Goal: Task Accomplishment & Management: Complete application form

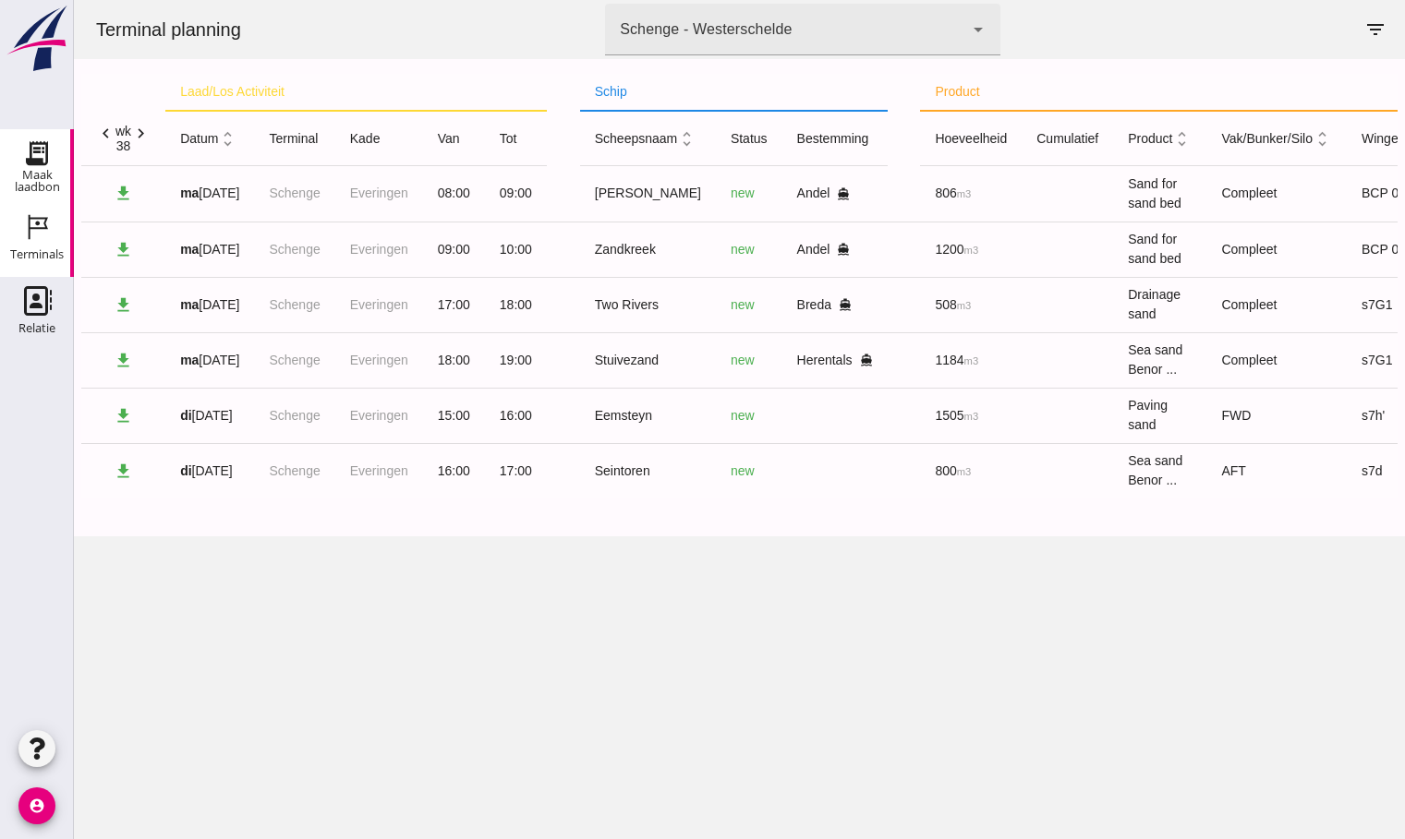
click at [30, 151] on use at bounding box center [37, 154] width 30 height 30
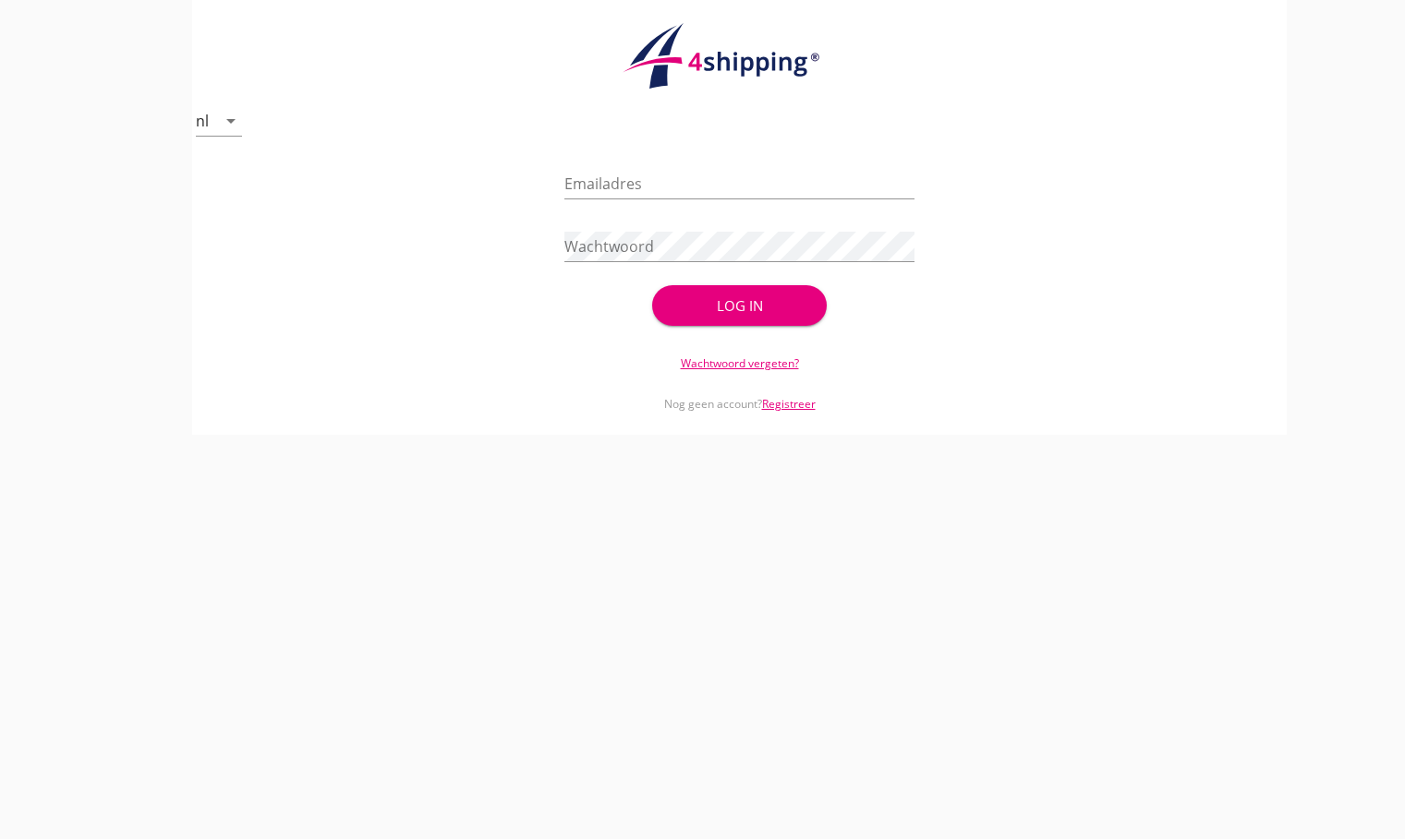
type input "[EMAIL_ADDRESS][DOMAIN_NAME]"
click at [740, 307] on div "Log in" at bounding box center [740, 306] width 116 height 21
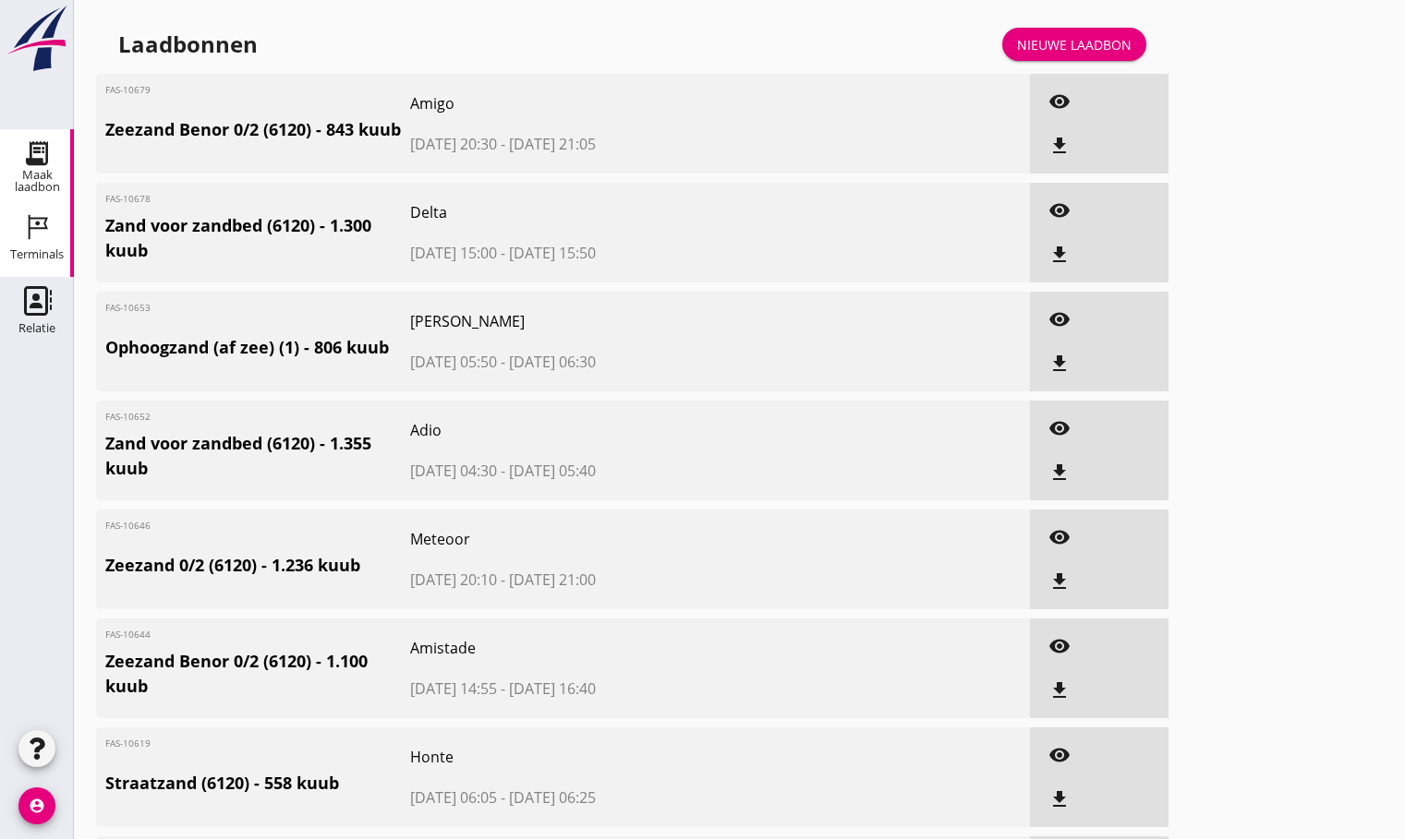
click at [32, 248] on div "Terminals" at bounding box center [37, 255] width 54 height 26
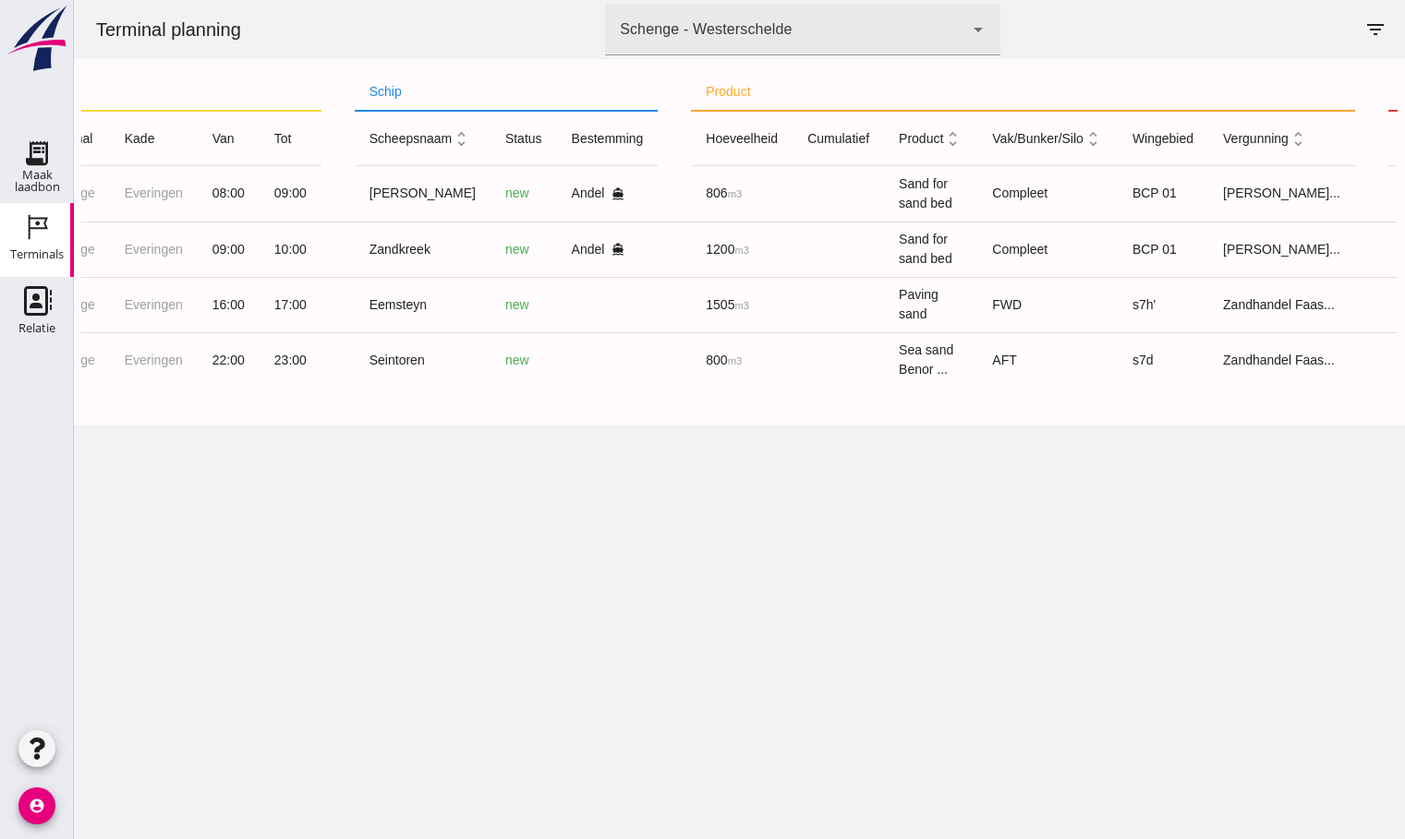
scroll to position [0, 227]
click at [1404, 198] on icon "receipt_long" at bounding box center [1419, 194] width 17 height 17
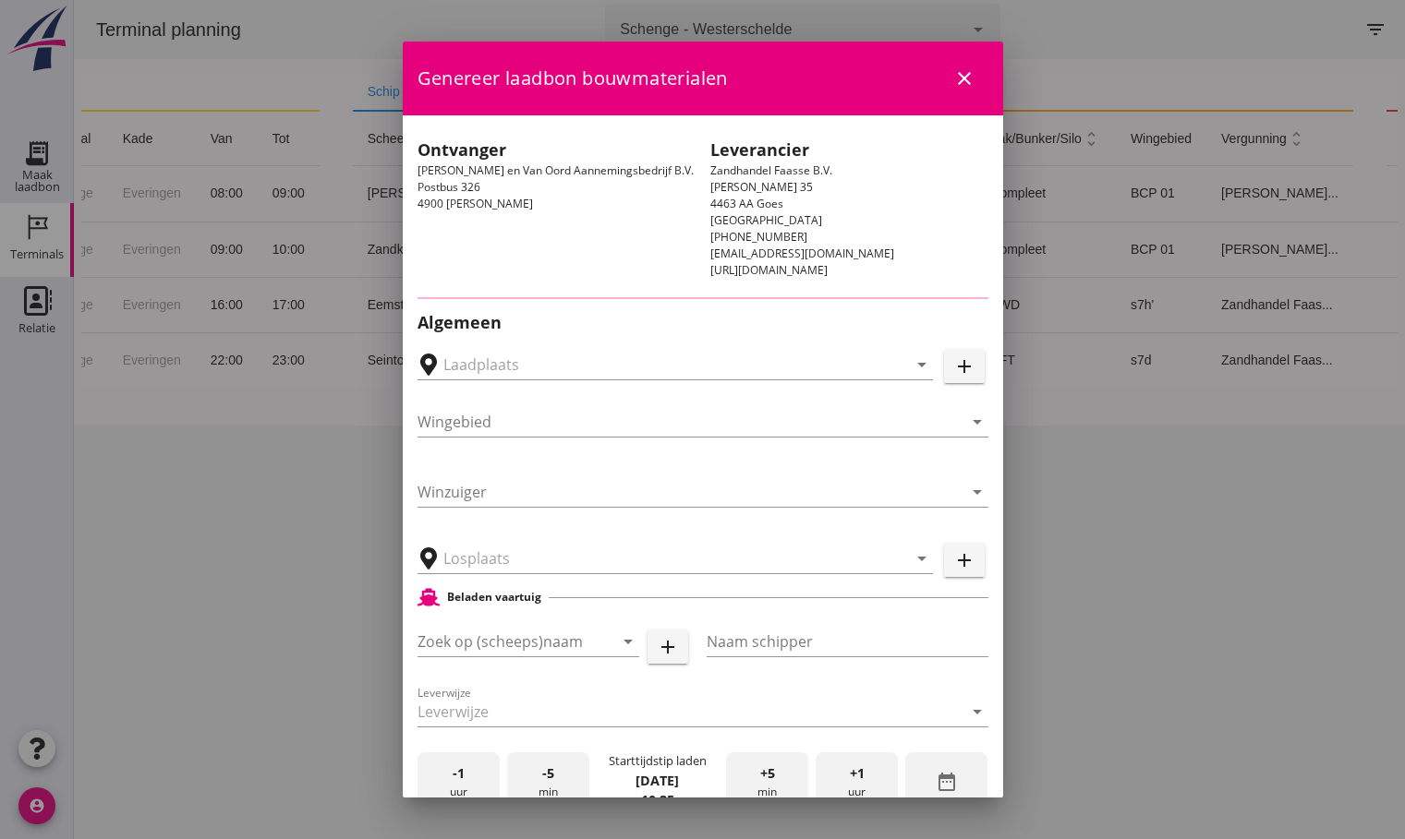
type input "Schenge, [GEOGRAPHIC_DATA]"
type input "Noordzee"
type input "Schenge"
type input "MvO [PERSON_NAME], [PERSON_NAME]"
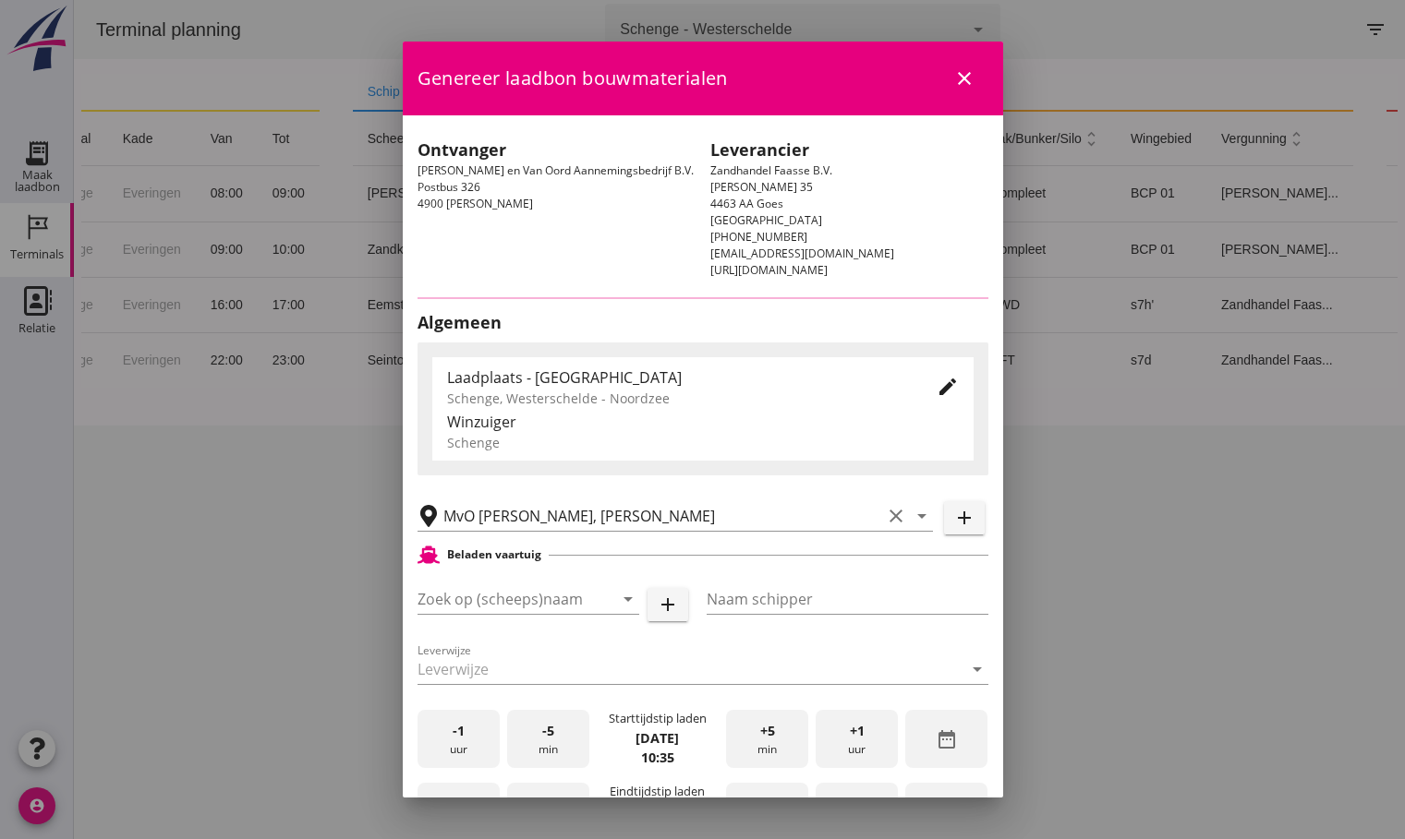
type input "BCP 01"
type input "[PERSON_NAME]"
type input "806"
type input "Zand voor zandbed (6120)"
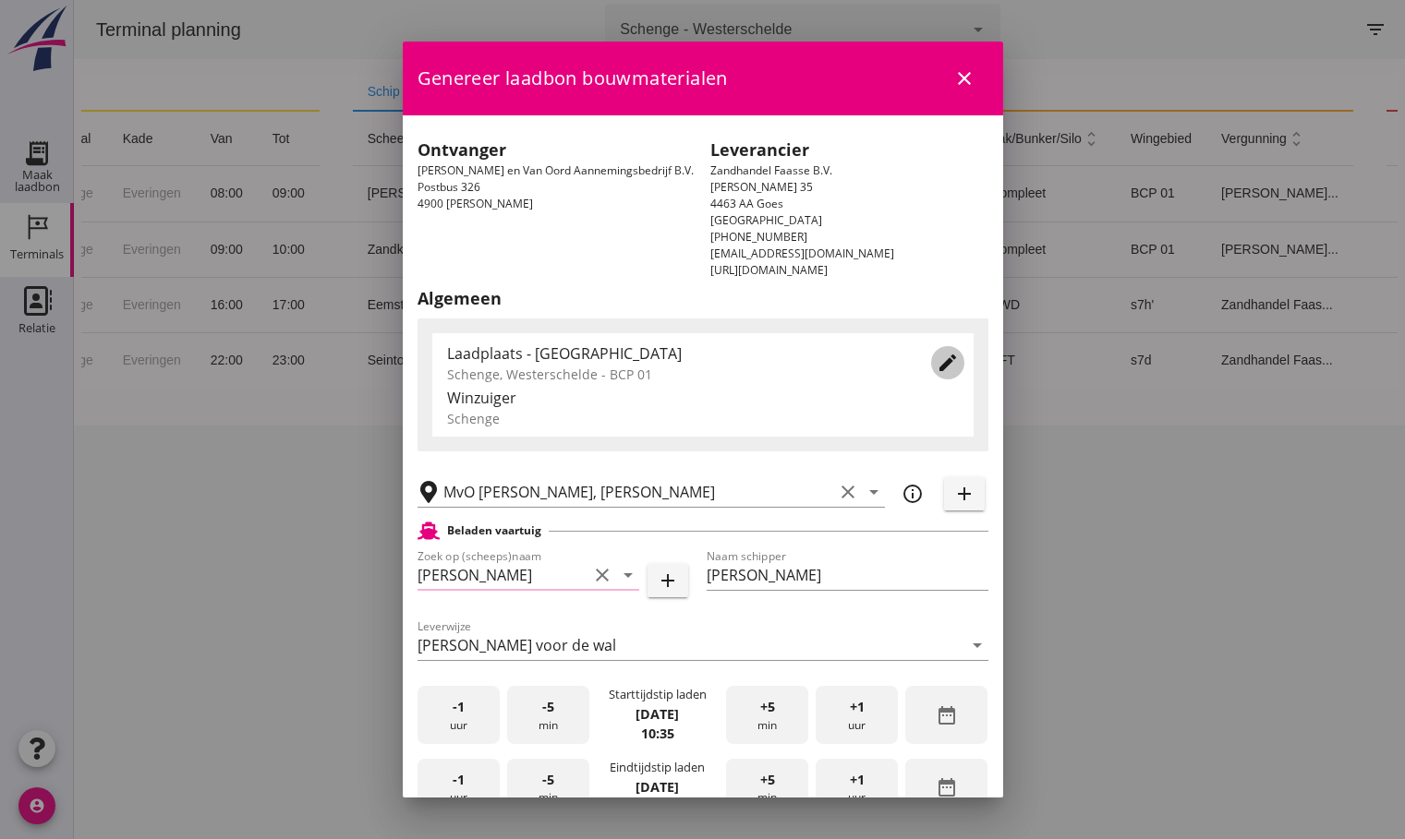
click at [936, 368] on icon "edit" at bounding box center [947, 363] width 22 height 22
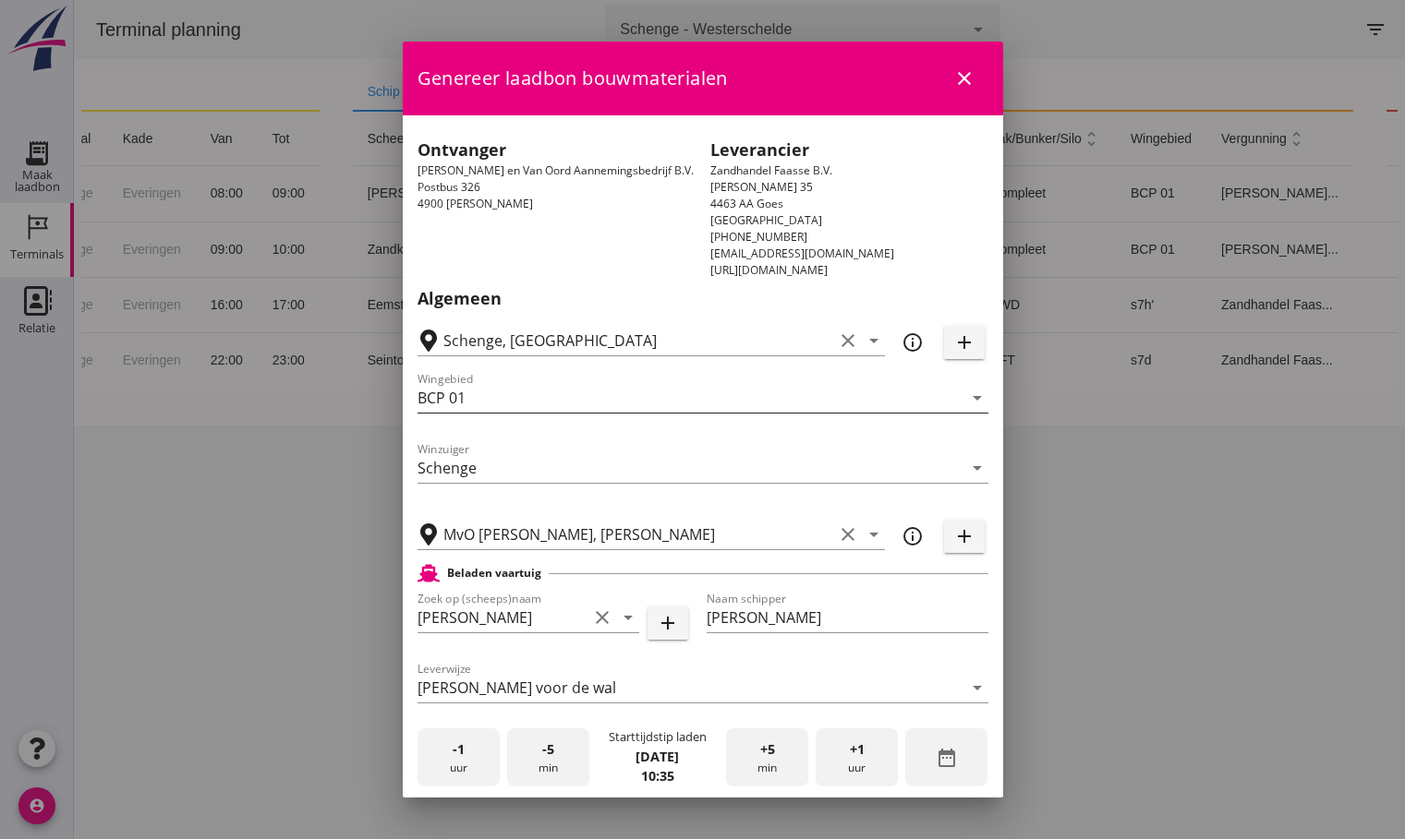
click at [495, 396] on input "BCP 01" at bounding box center [689, 398] width 545 height 30
type input "Noordzee"
click at [475, 754] on div "-1 uur" at bounding box center [458, 758] width 82 height 58
click at [560, 762] on div "-5 min" at bounding box center [548, 758] width 82 height 58
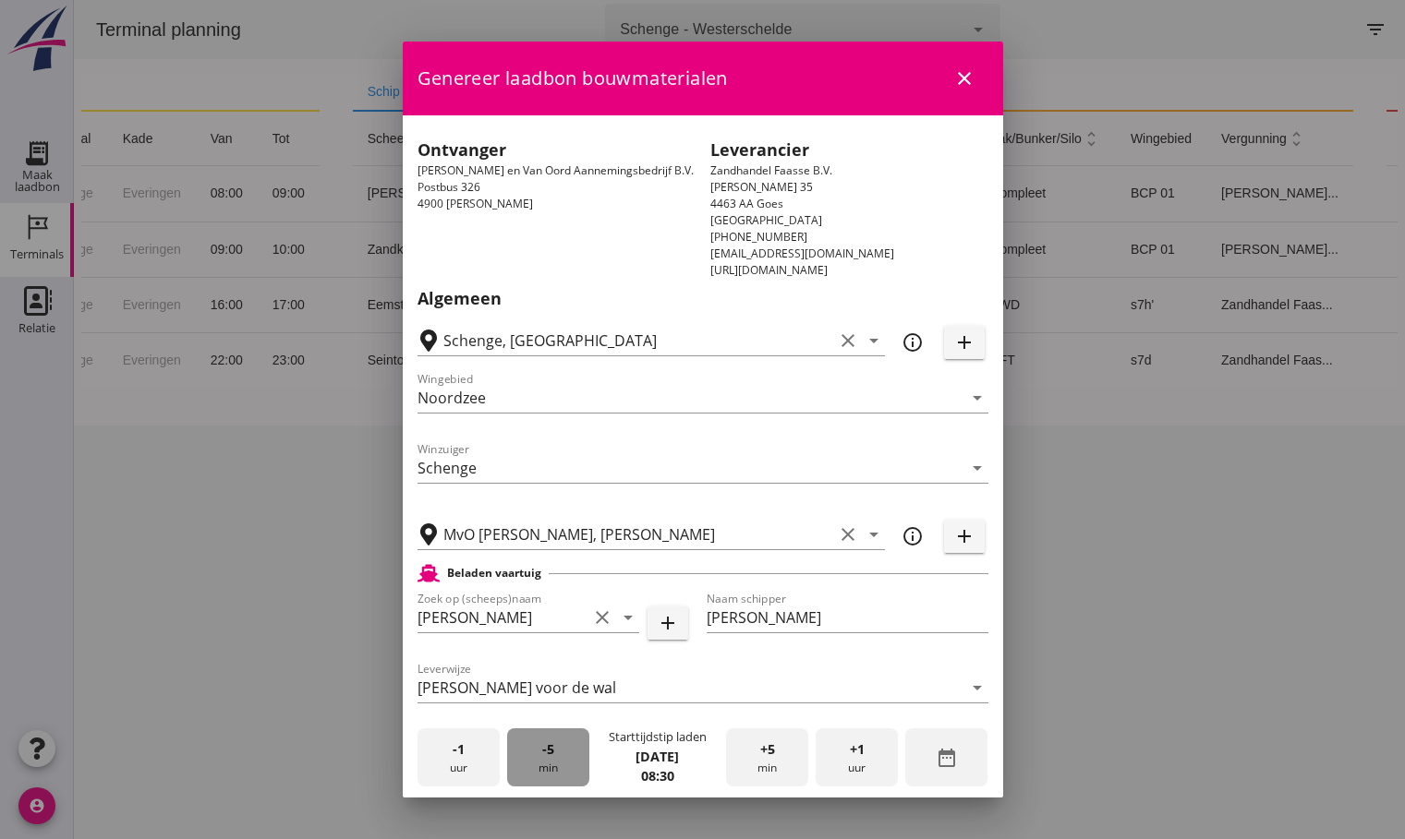
click at [560, 762] on div "-5 min" at bounding box center [548, 758] width 82 height 58
click at [559, 762] on div "-5 min" at bounding box center [548, 758] width 82 height 58
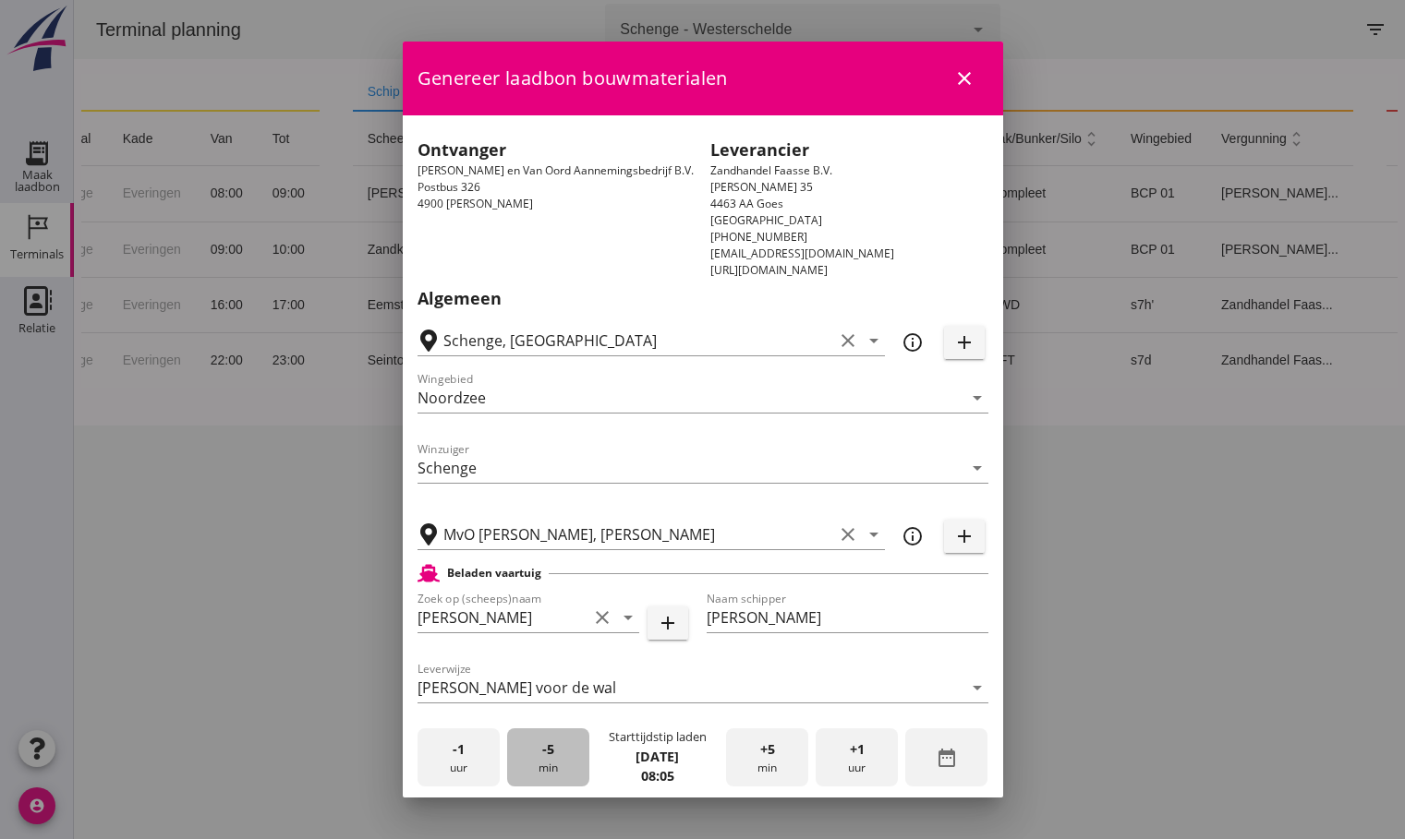
click at [558, 762] on div "-5 min" at bounding box center [548, 758] width 82 height 58
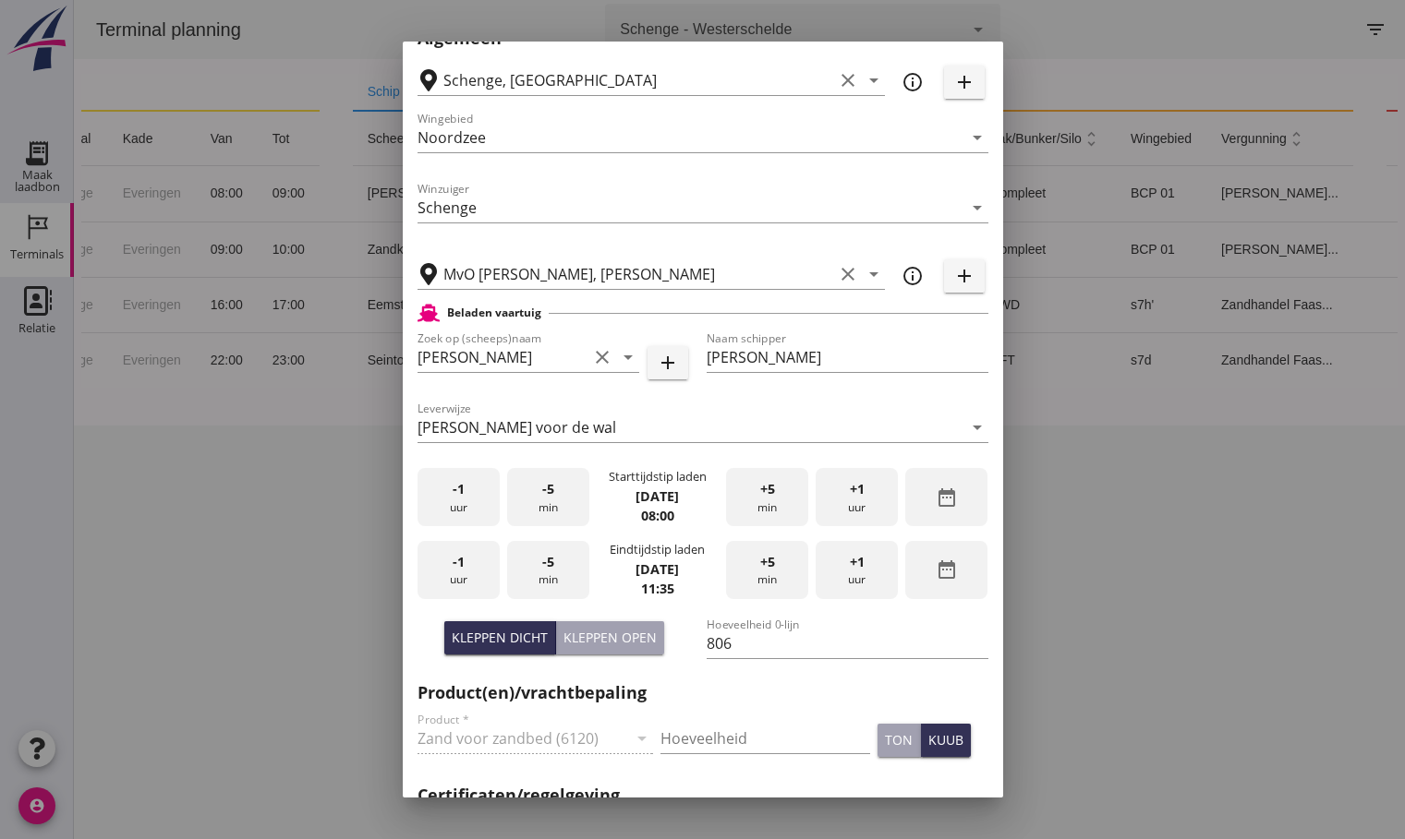
scroll to position [369, 0]
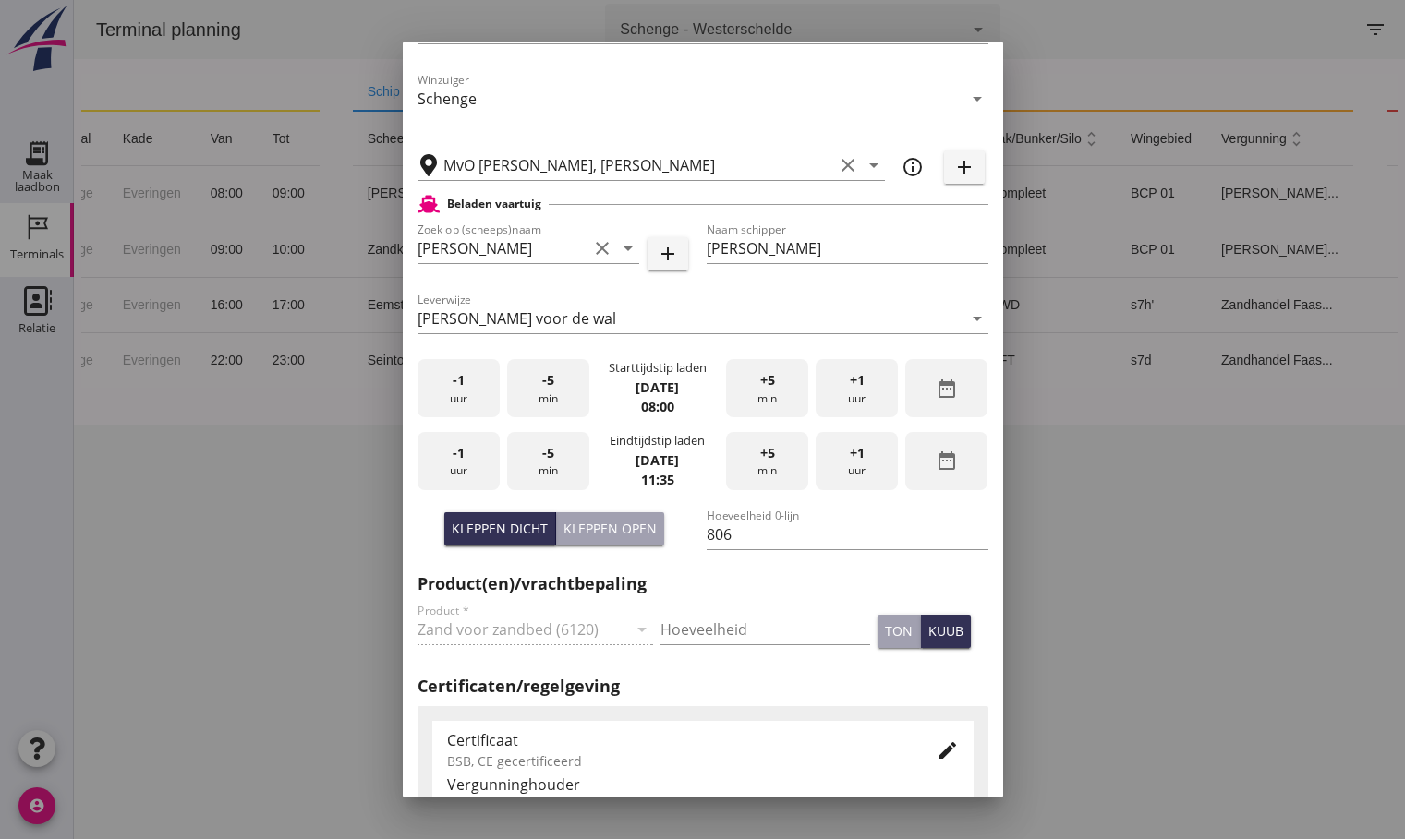
click at [468, 468] on div "-1 uur" at bounding box center [458, 461] width 82 height 58
click at [763, 467] on div "+5 min" at bounding box center [767, 461] width 82 height 58
click at [715, 631] on input "Hoeveelheid" at bounding box center [765, 630] width 210 height 30
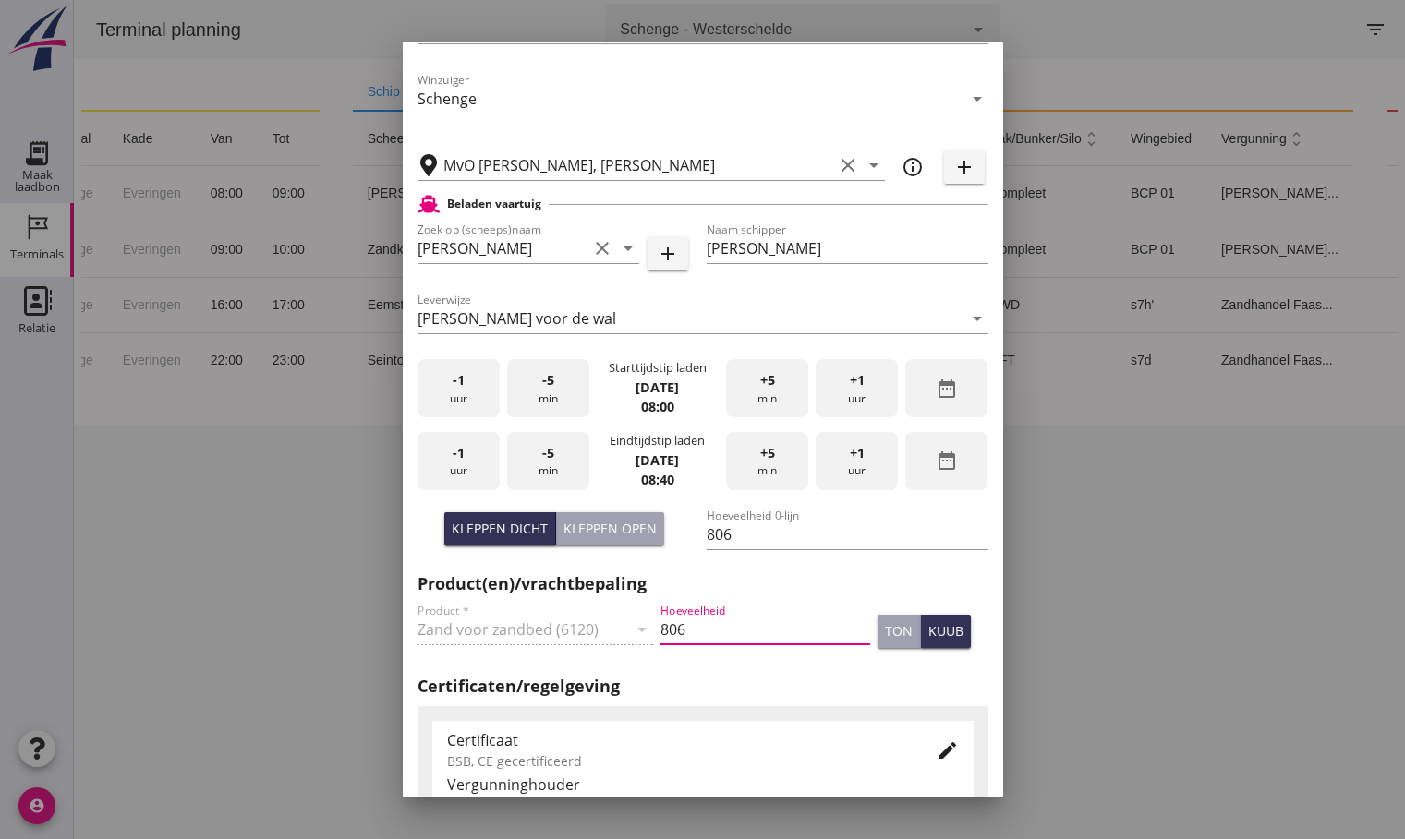
type input "806"
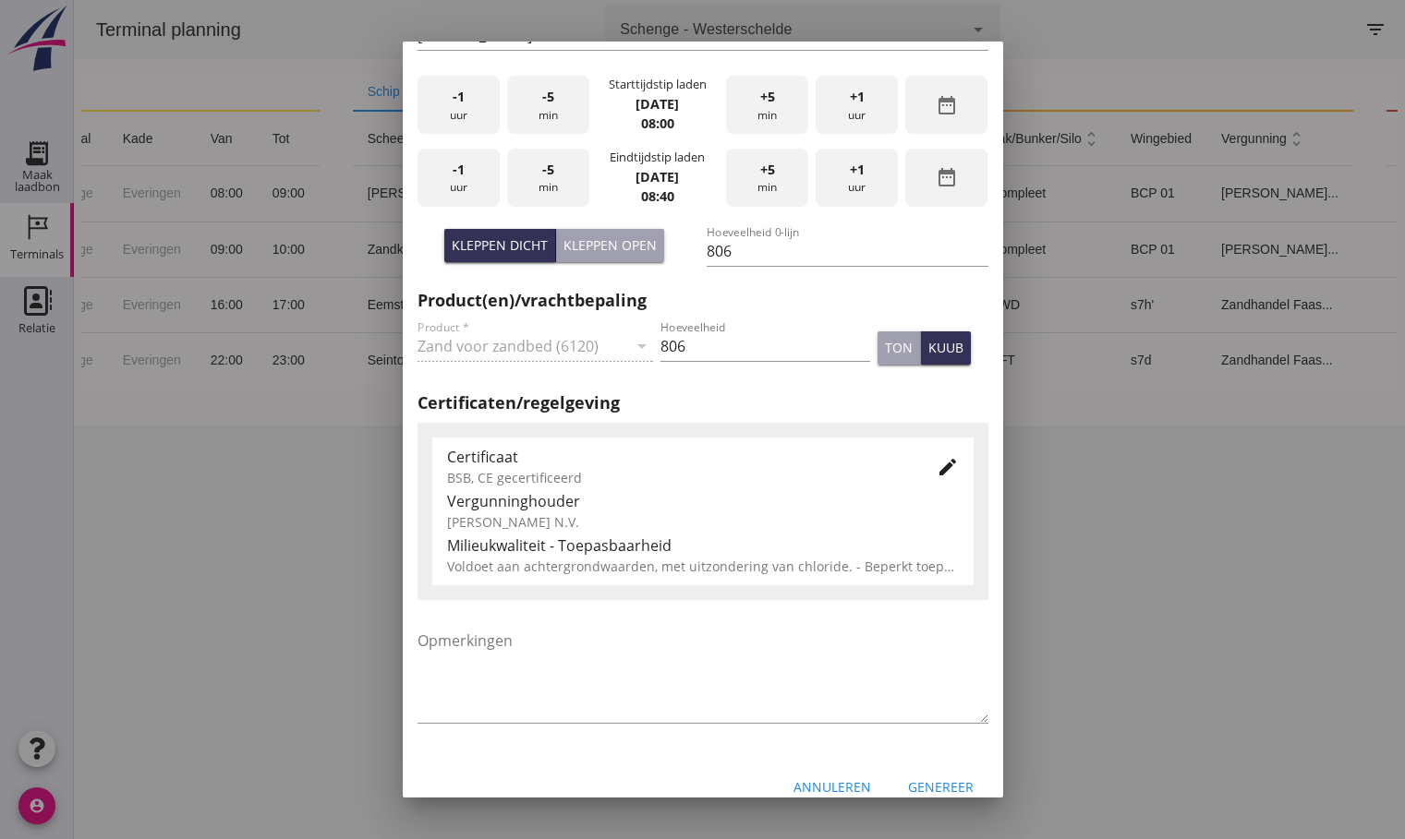
scroll to position [678, 0]
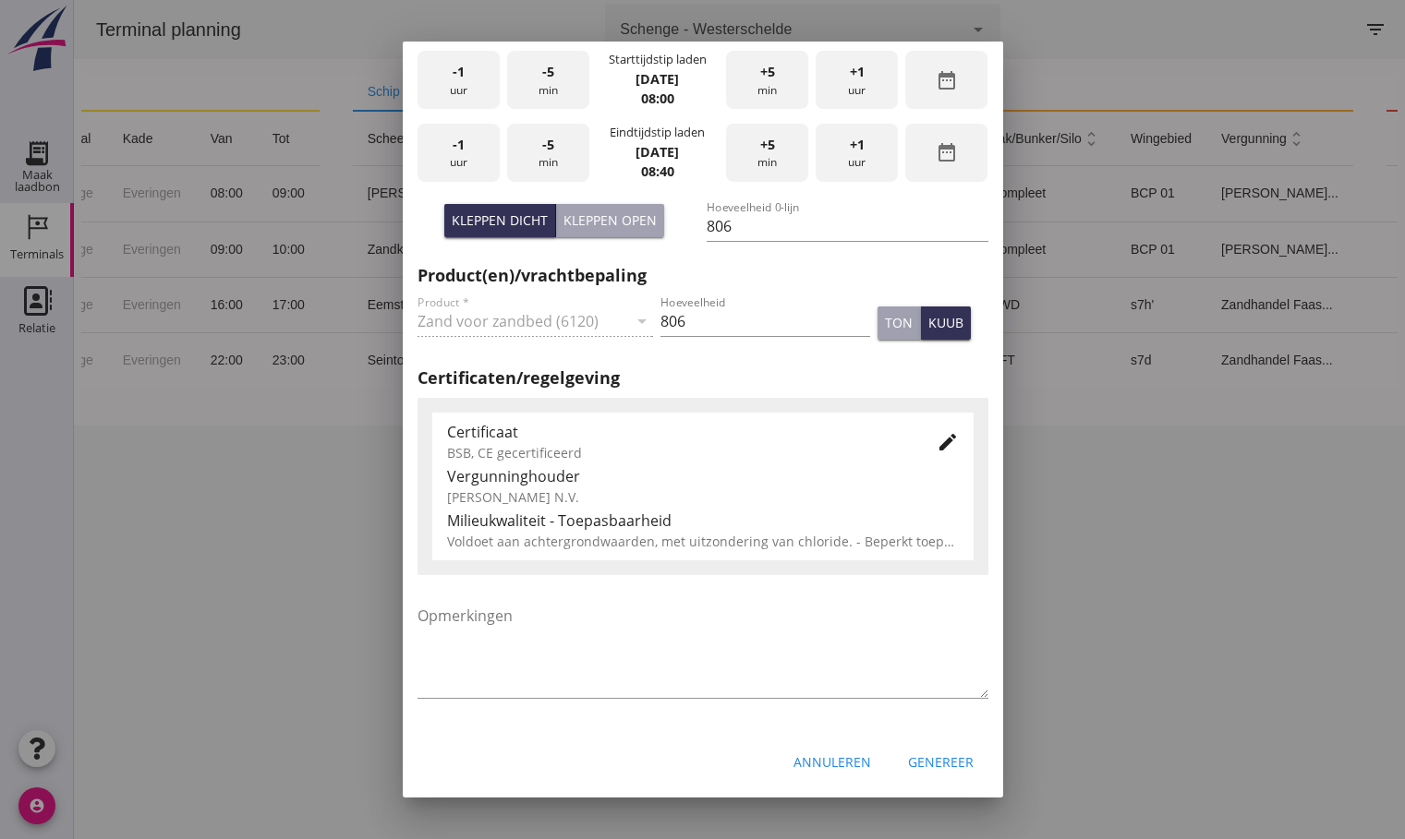
click at [936, 448] on icon "edit" at bounding box center [947, 442] width 22 height 22
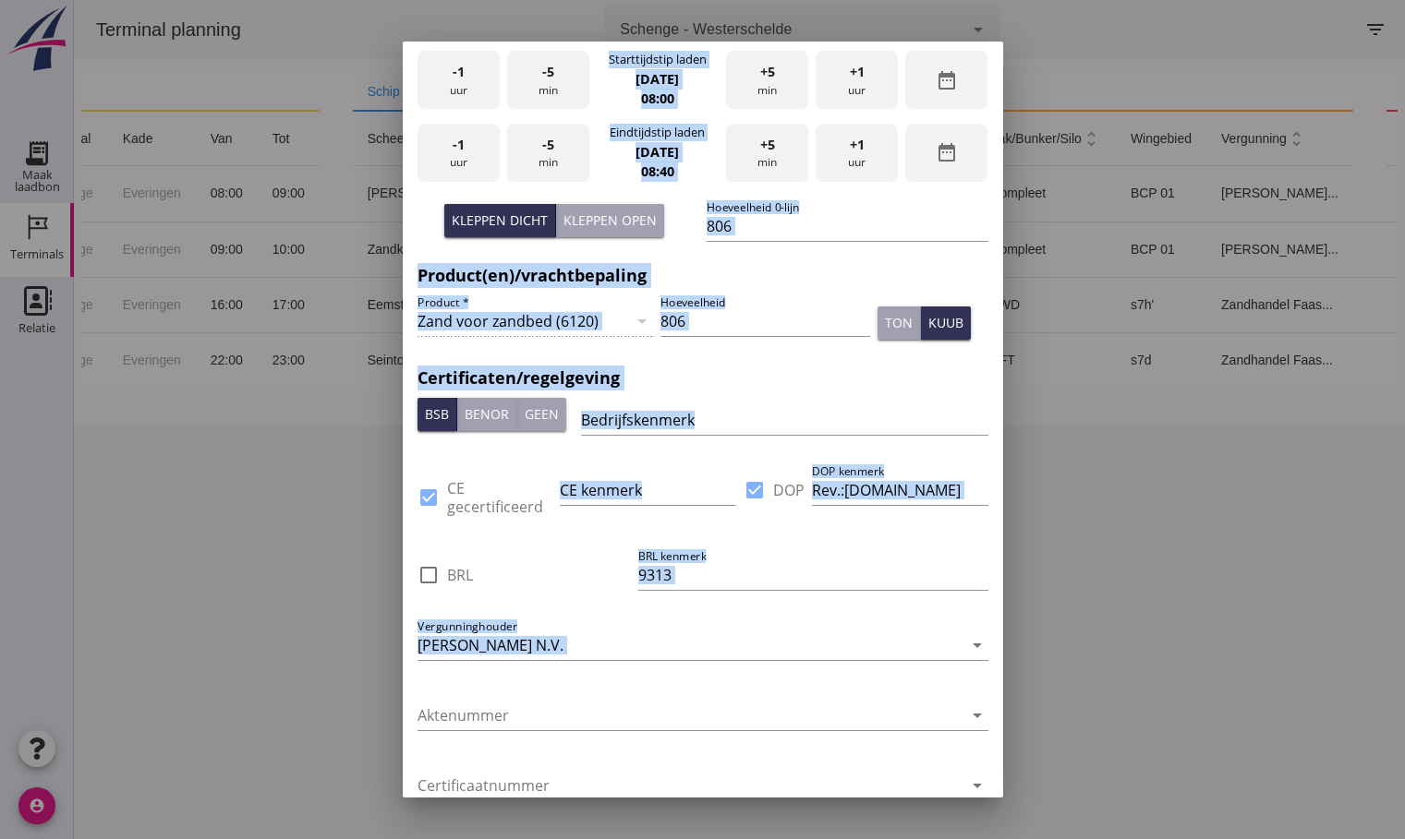
drag, startPoint x: 1004, startPoint y: 452, endPoint x: 976, endPoint y: 621, distance: 171.3
click at [976, 621] on div "close MvO Andel Giessen Andel ([GEOGRAPHIC_DATA]) De data van deze terminal wor…" at bounding box center [702, 419] width 1405 height 839
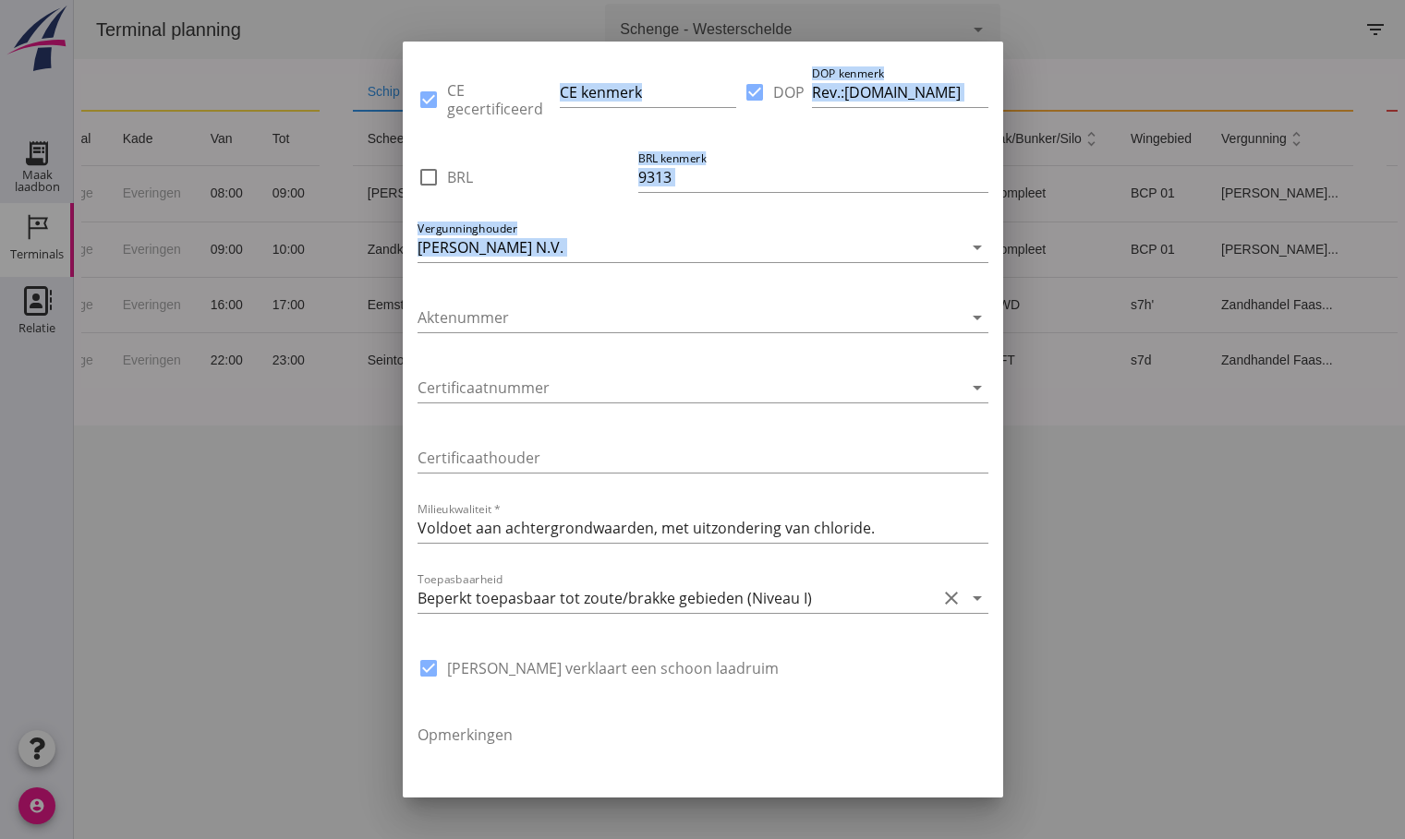
scroll to position [1195, 0]
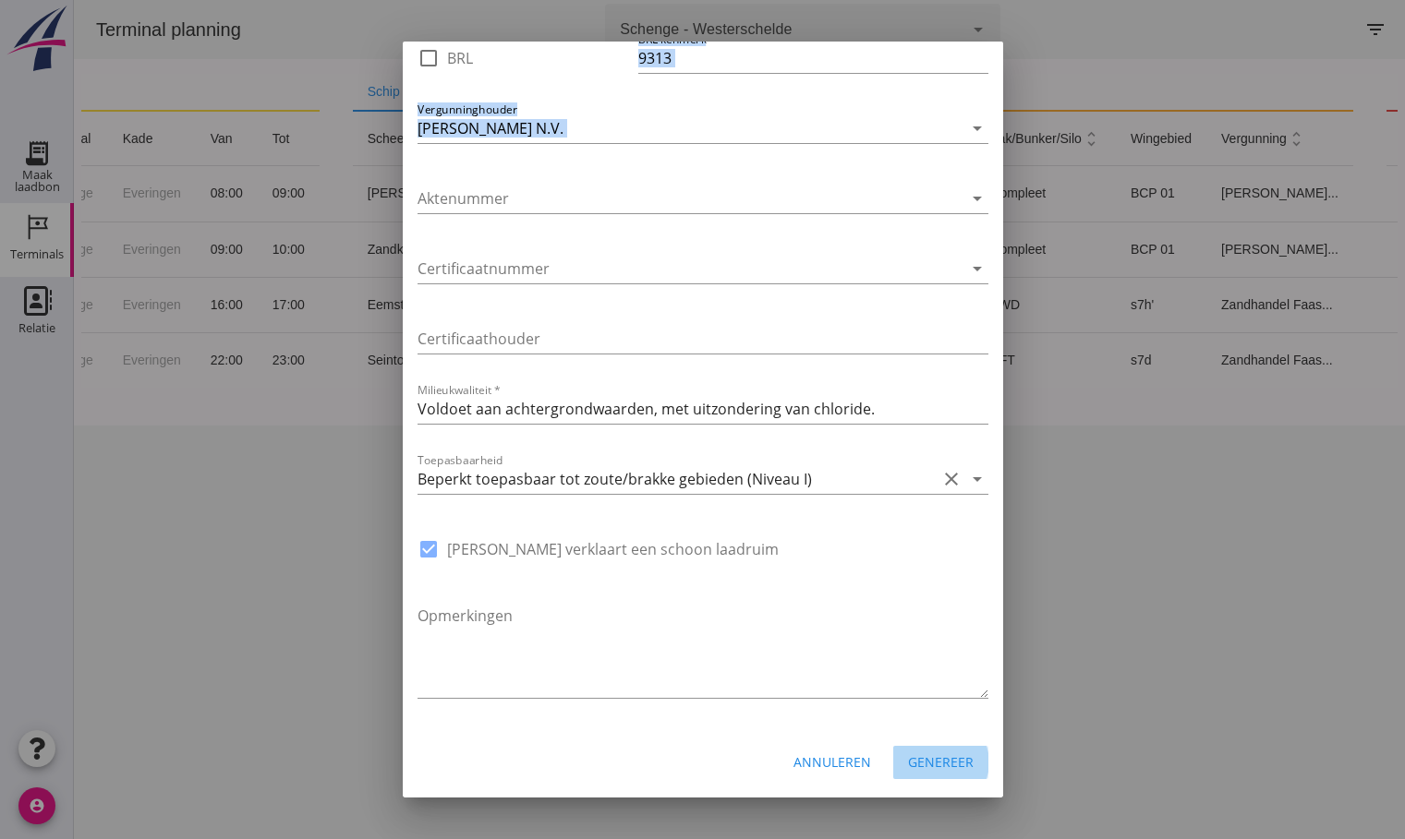
click at [949, 769] on div "Genereer" at bounding box center [941, 762] width 66 height 19
click at [844, 759] on div "Annuleren" at bounding box center [832, 762] width 78 height 19
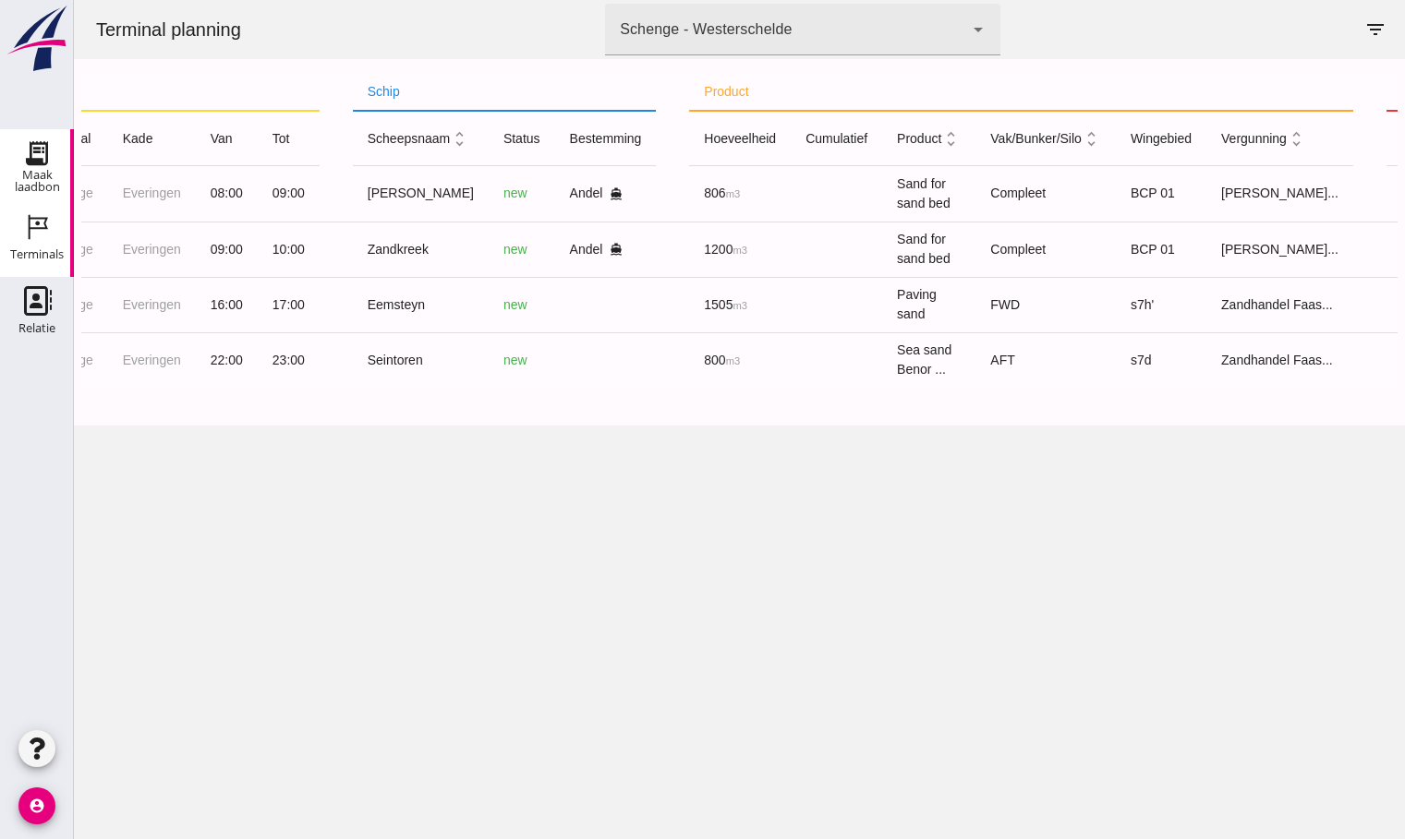
click at [38, 169] on div "Maak laadbon" at bounding box center [37, 181] width 74 height 24
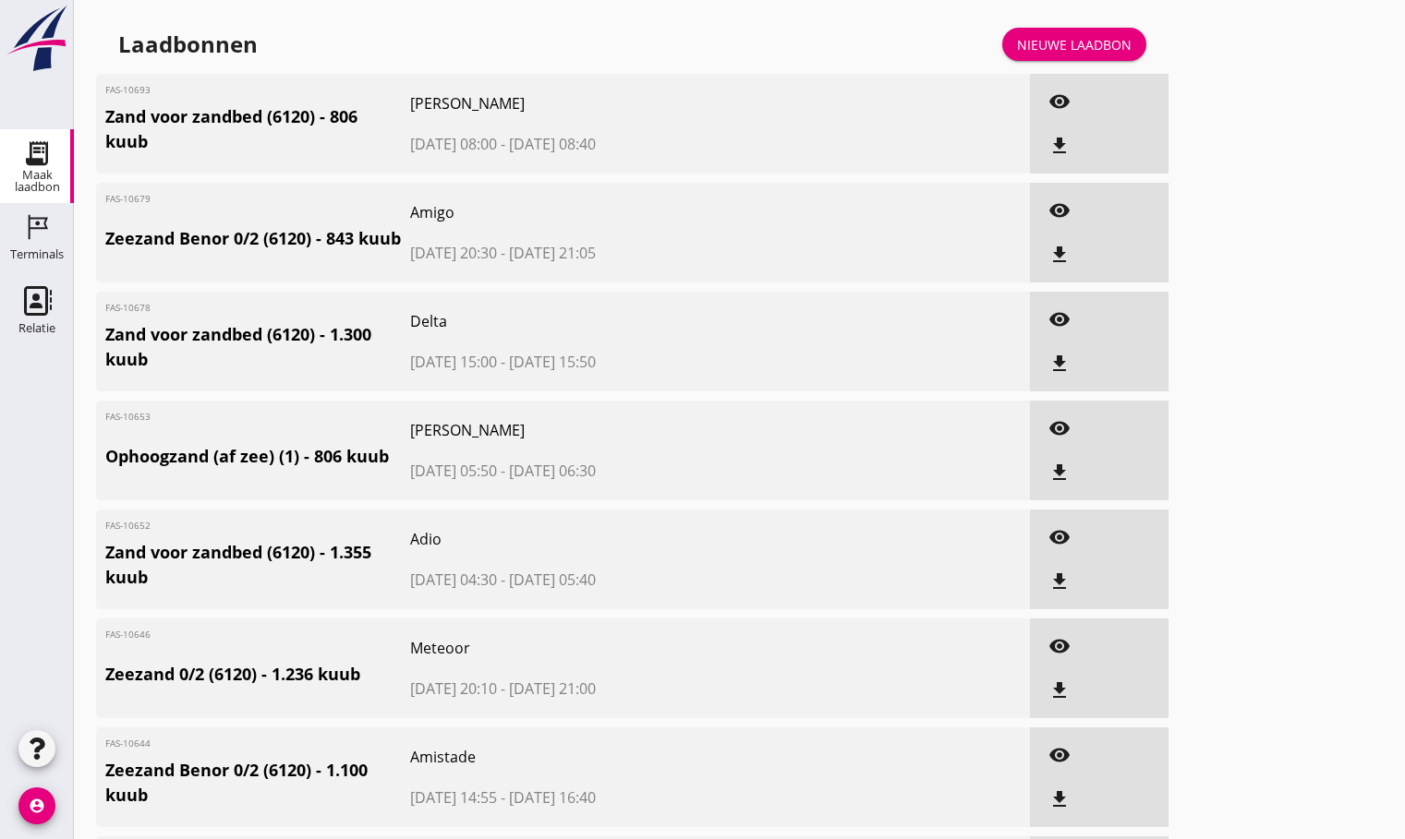
click at [1057, 108] on icon "visibility" at bounding box center [1059, 102] width 22 height 22
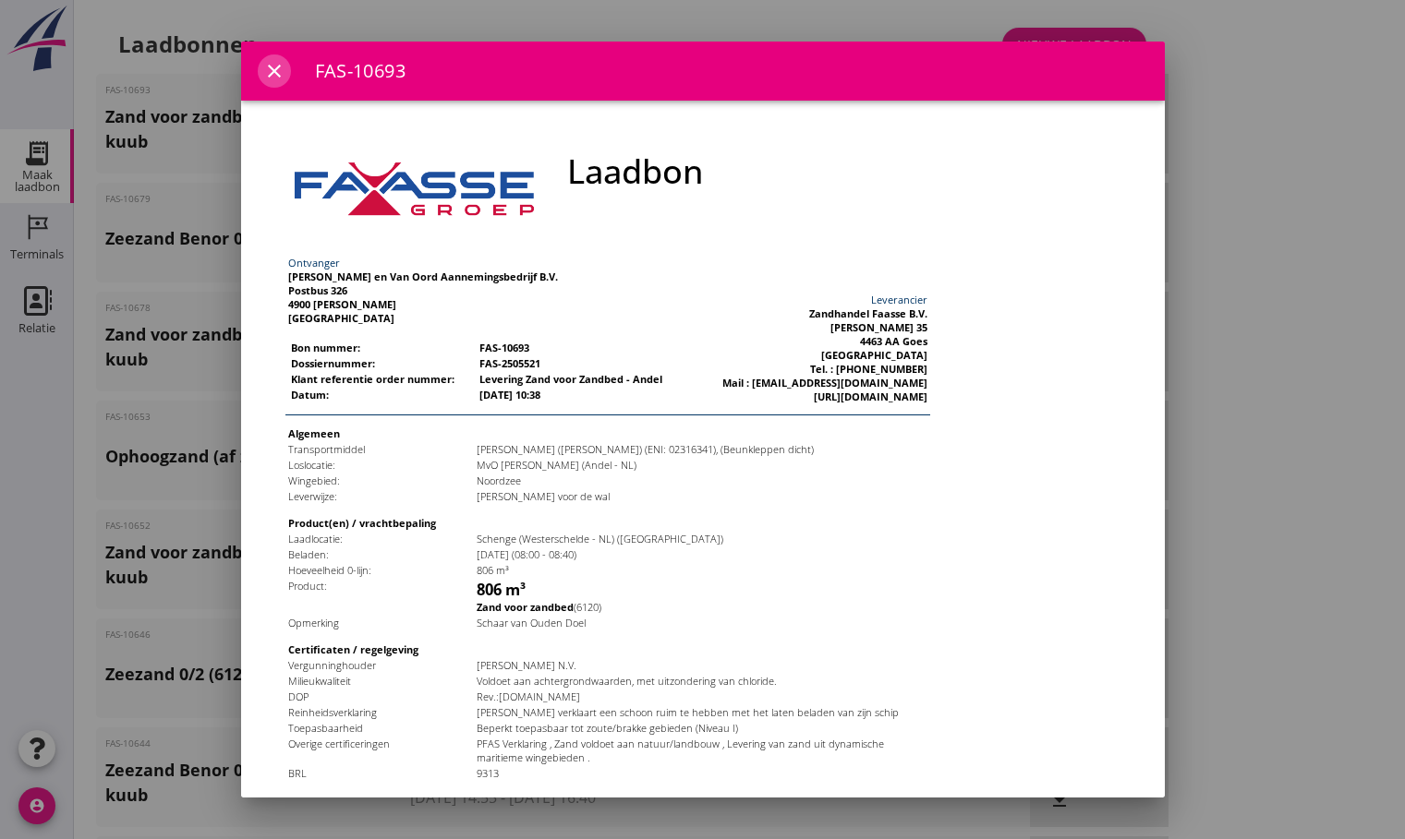
click at [270, 61] on icon "close" at bounding box center [274, 71] width 22 height 22
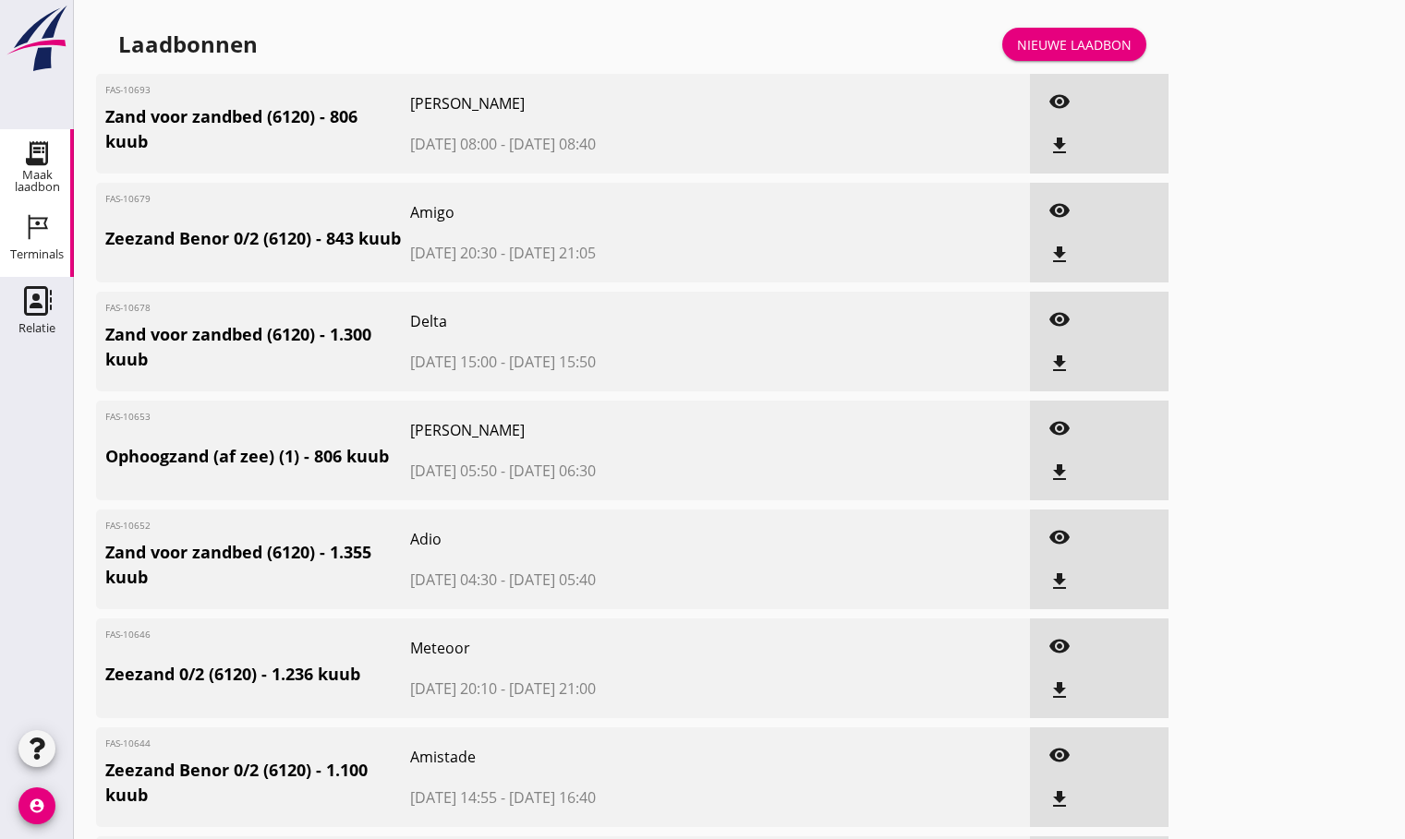
click at [32, 227] on icon "Terminals" at bounding box center [37, 227] width 30 height 30
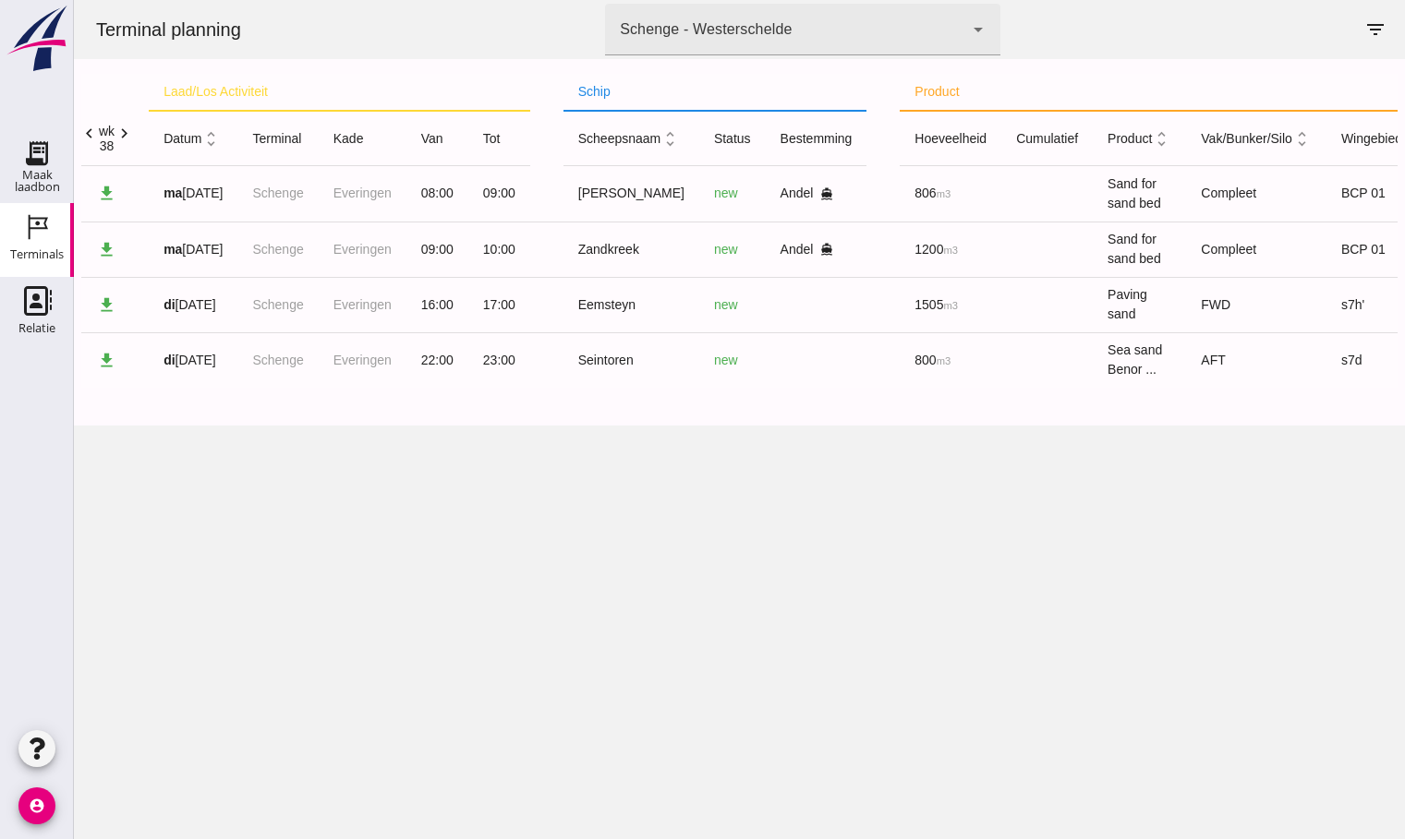
scroll to position [0, 15]
click at [92, 130] on icon "chevron_left" at bounding box center [90, 133] width 19 height 19
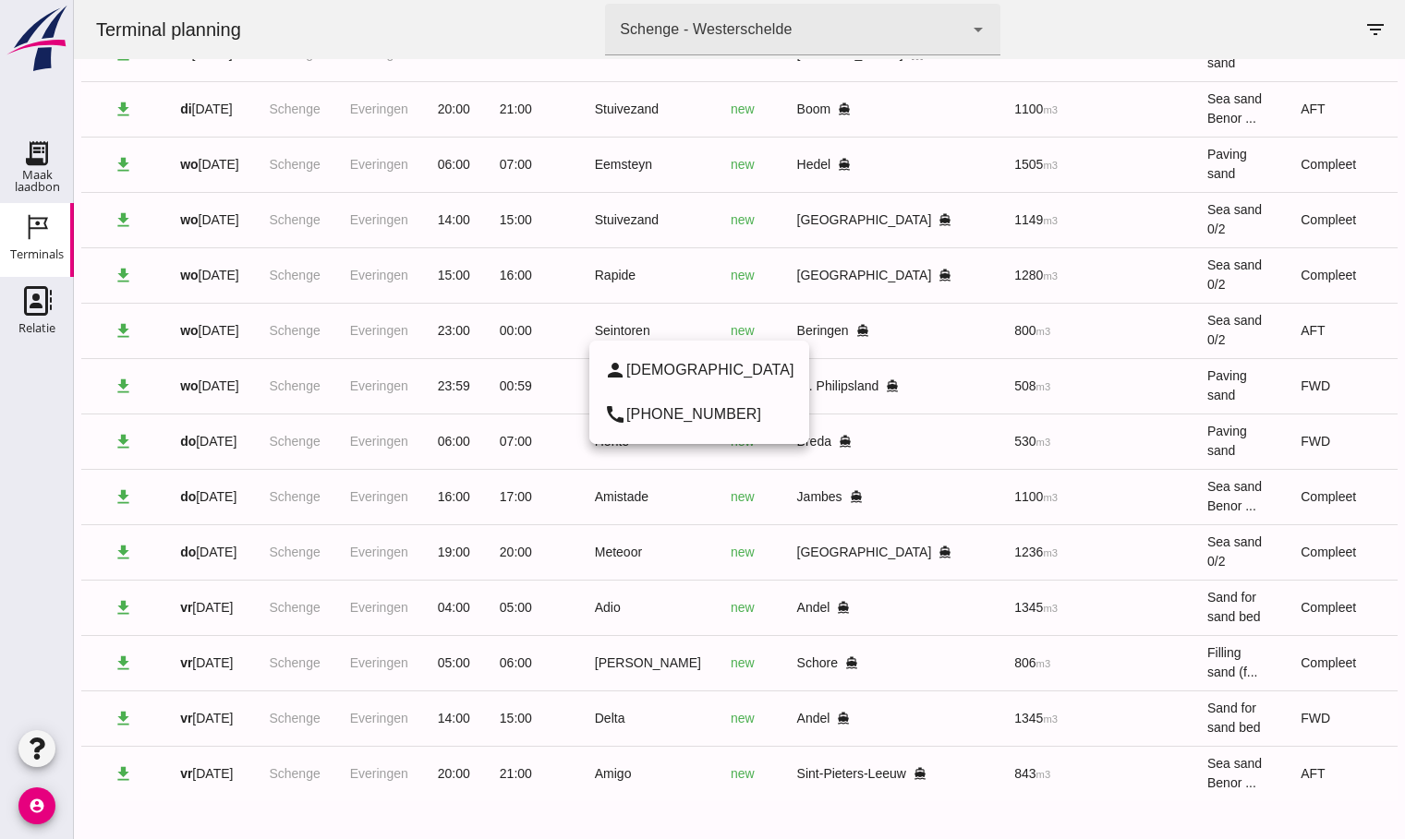
scroll to position [0, 0]
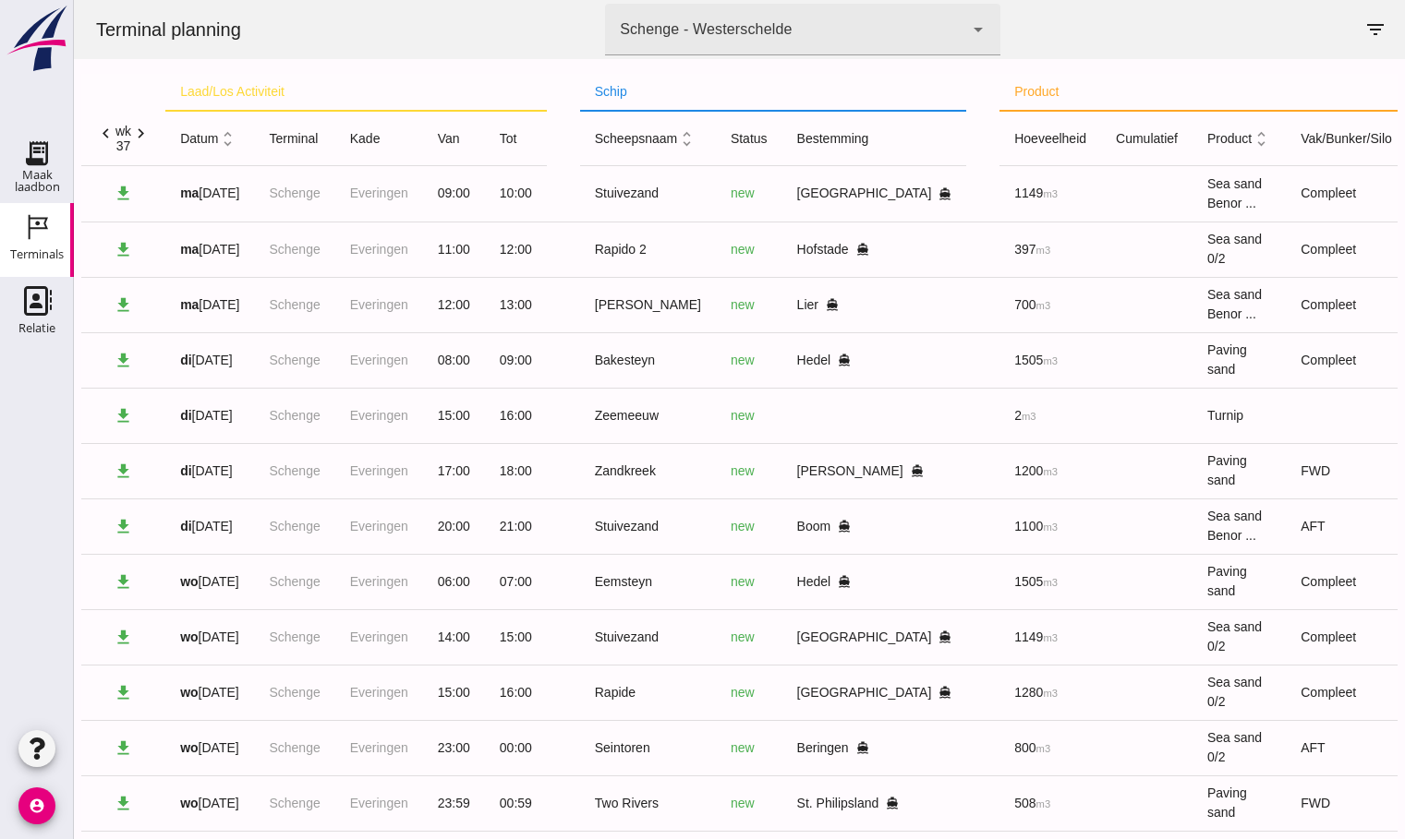
click at [142, 130] on icon "chevron_right" at bounding box center [140, 133] width 19 height 19
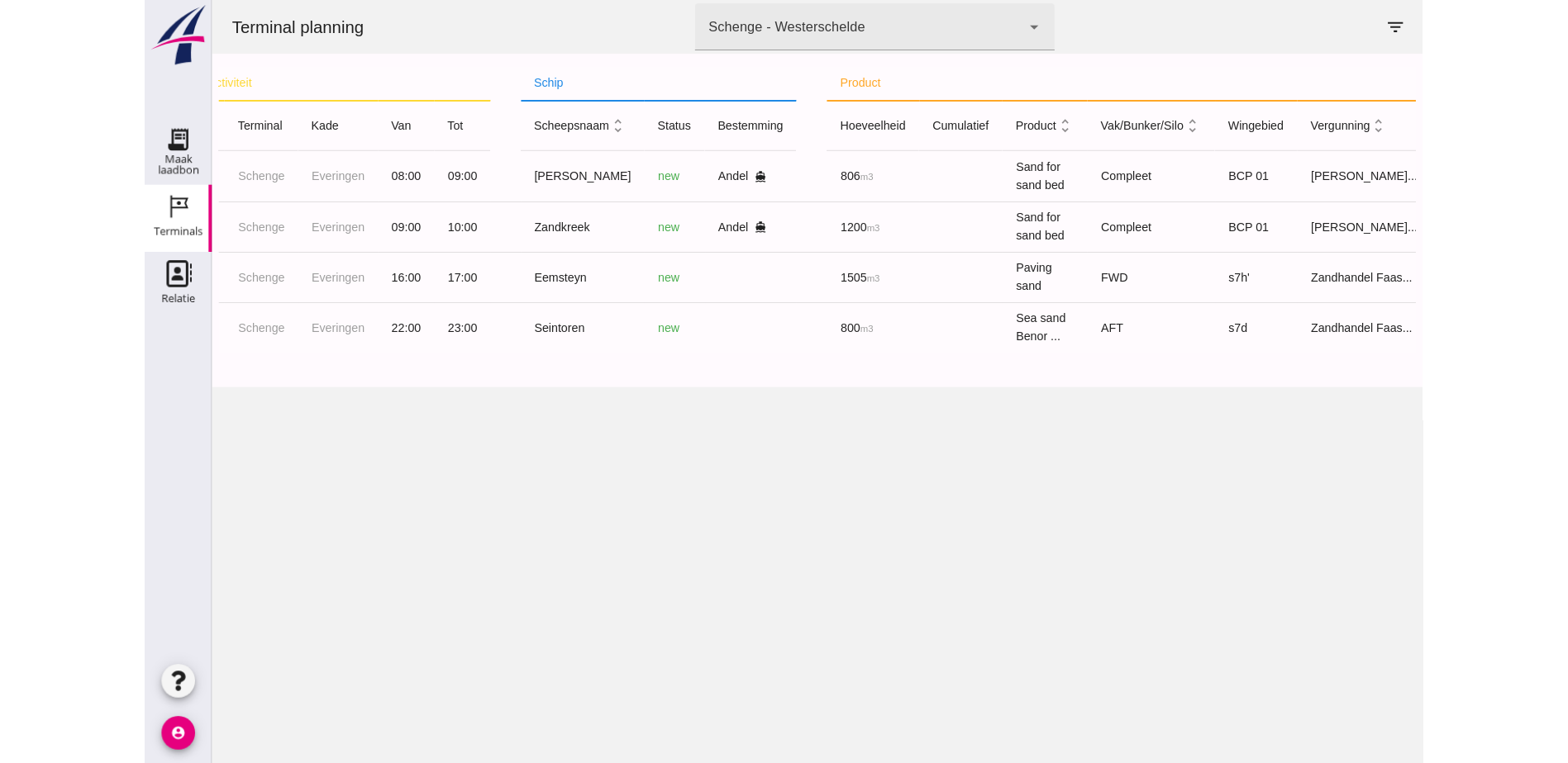
scroll to position [0, 165]
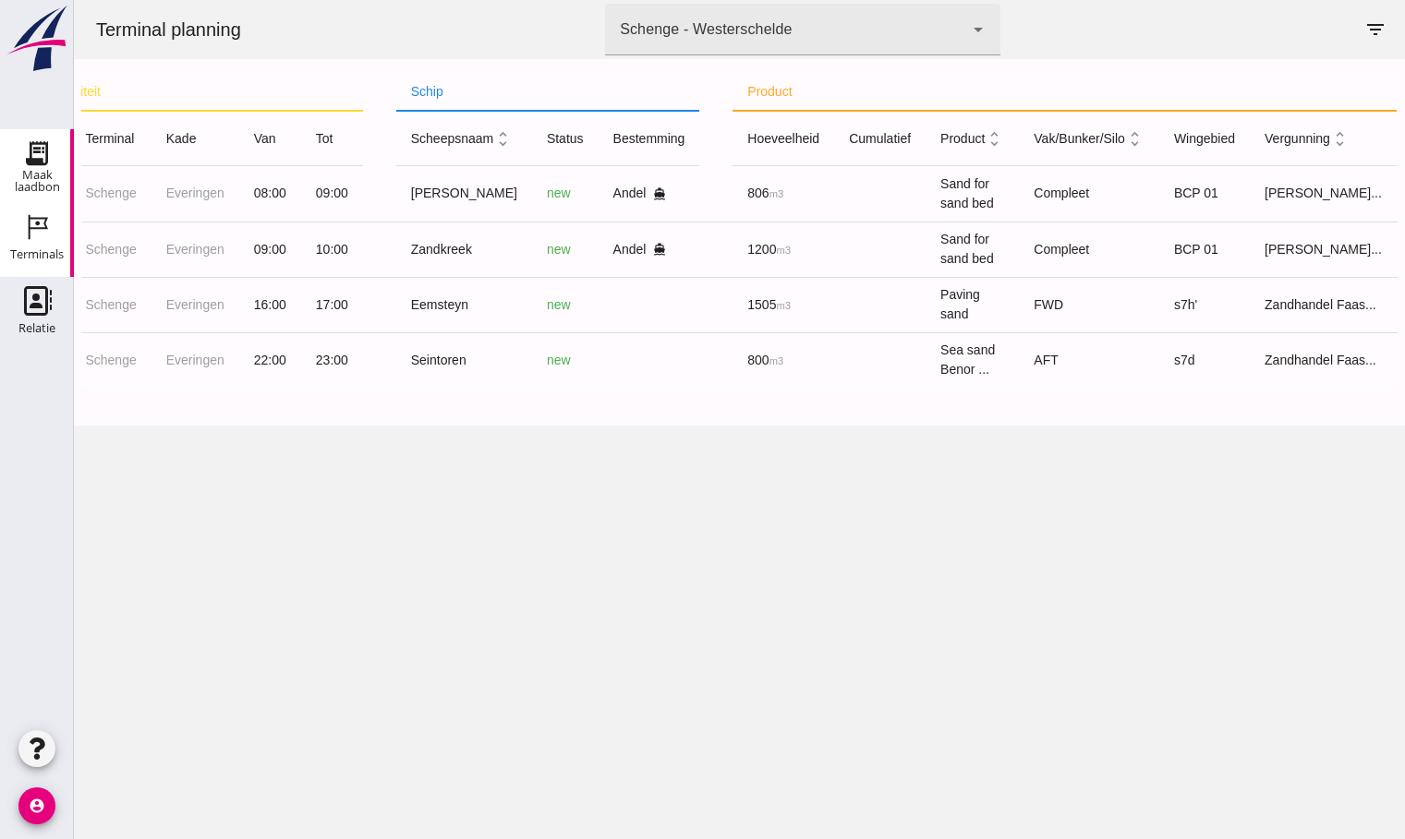
click at [29, 169] on div "Maak laadbon" at bounding box center [37, 181] width 74 height 24
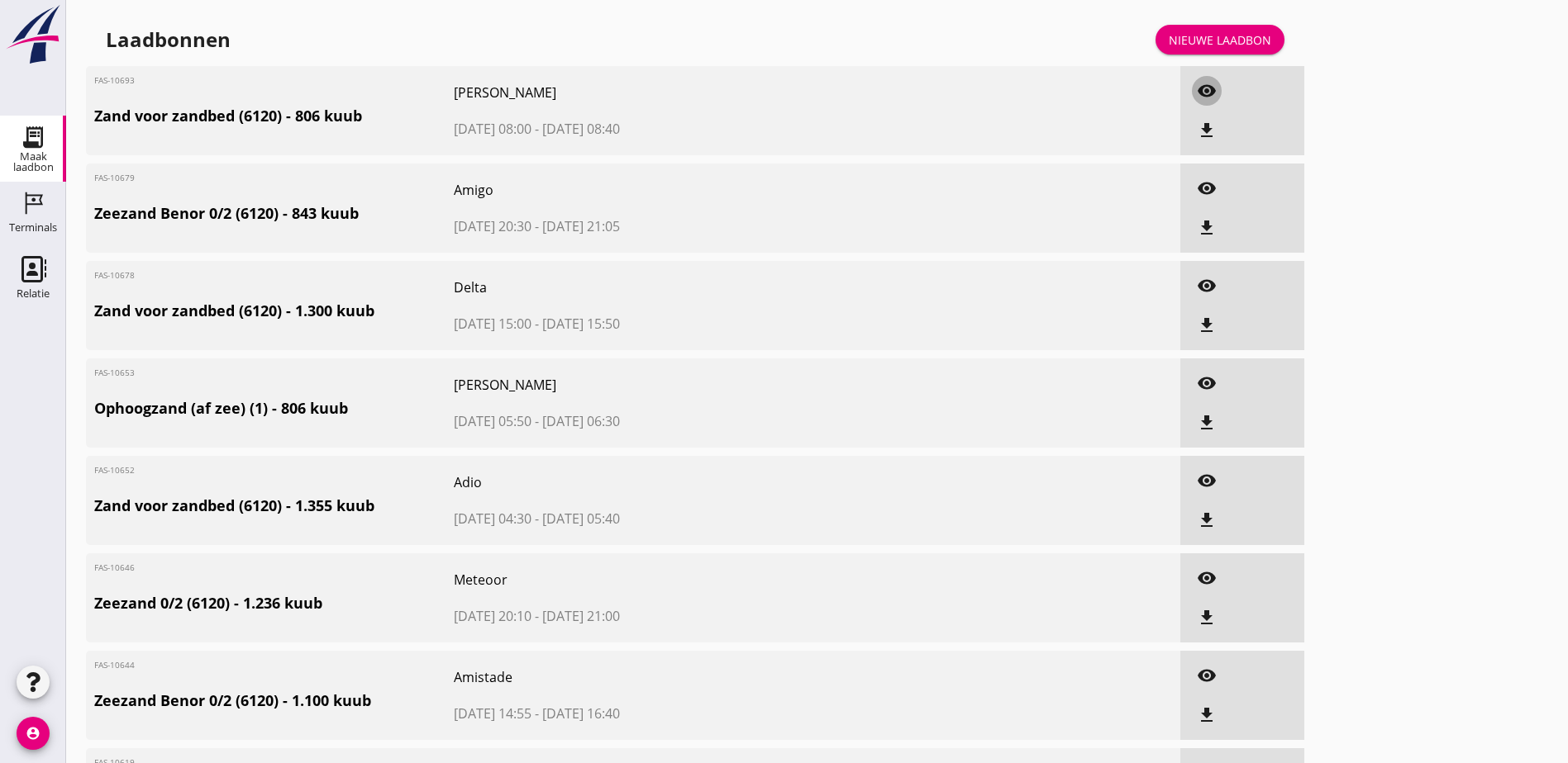
click at [1197, 89] on icon "visibility" at bounding box center [1206, 91] width 20 height 20
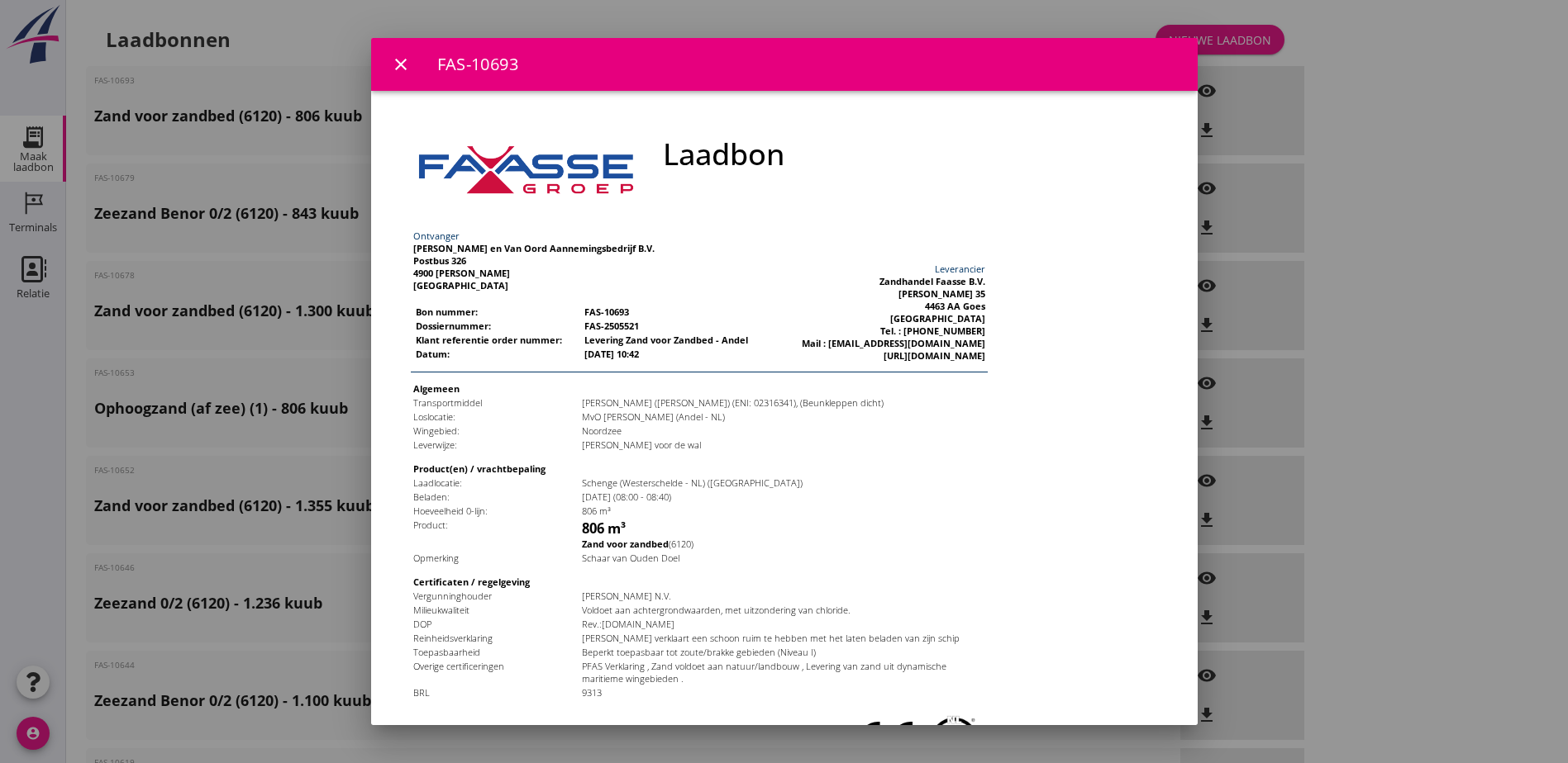
click at [405, 64] on icon "close" at bounding box center [401, 64] width 20 height 20
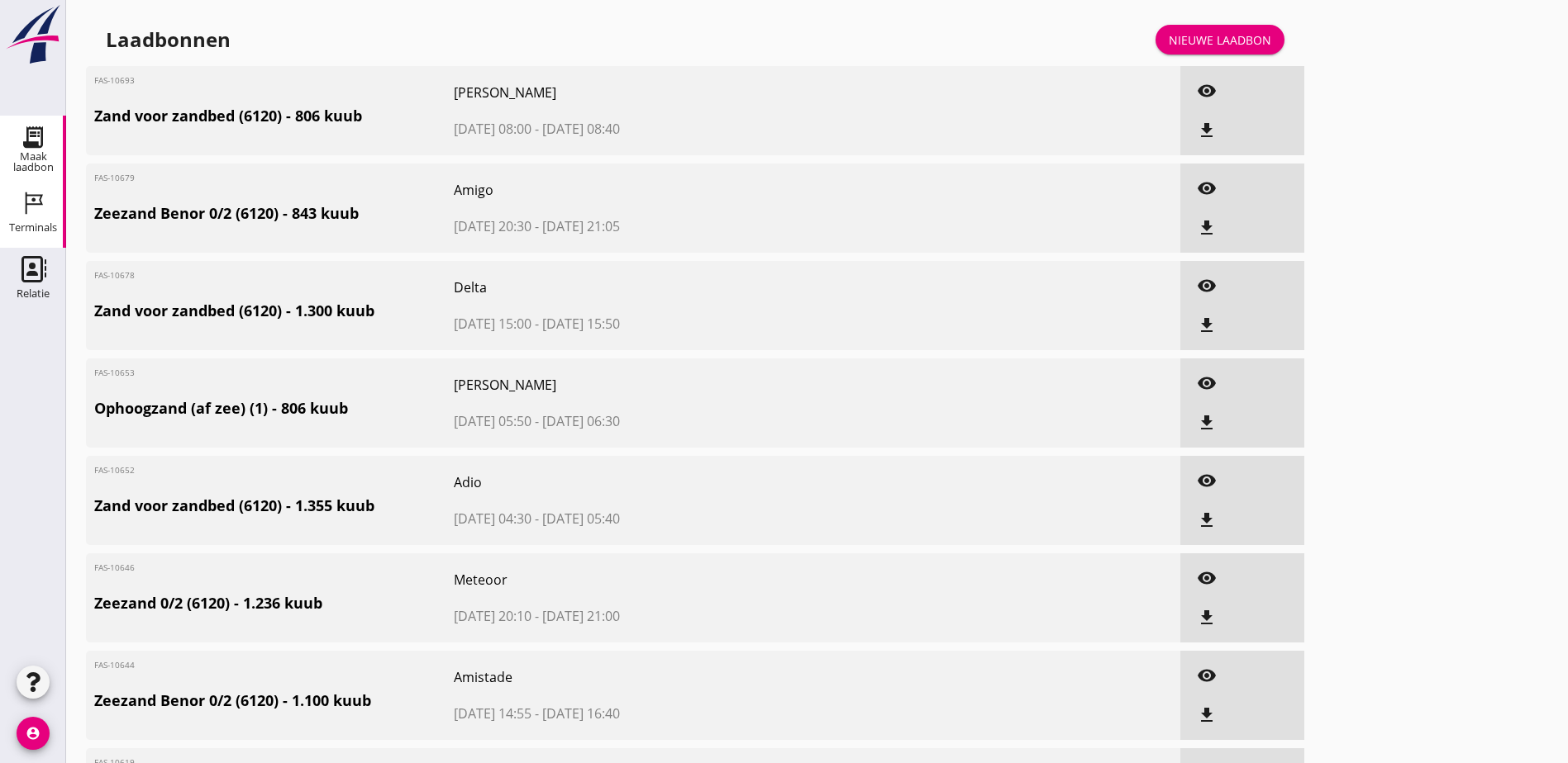
drag, startPoint x: 37, startPoint y: 216, endPoint x: 184, endPoint y: 173, distance: 153.2
click at [37, 216] on div "Terminals" at bounding box center [33, 228] width 48 height 23
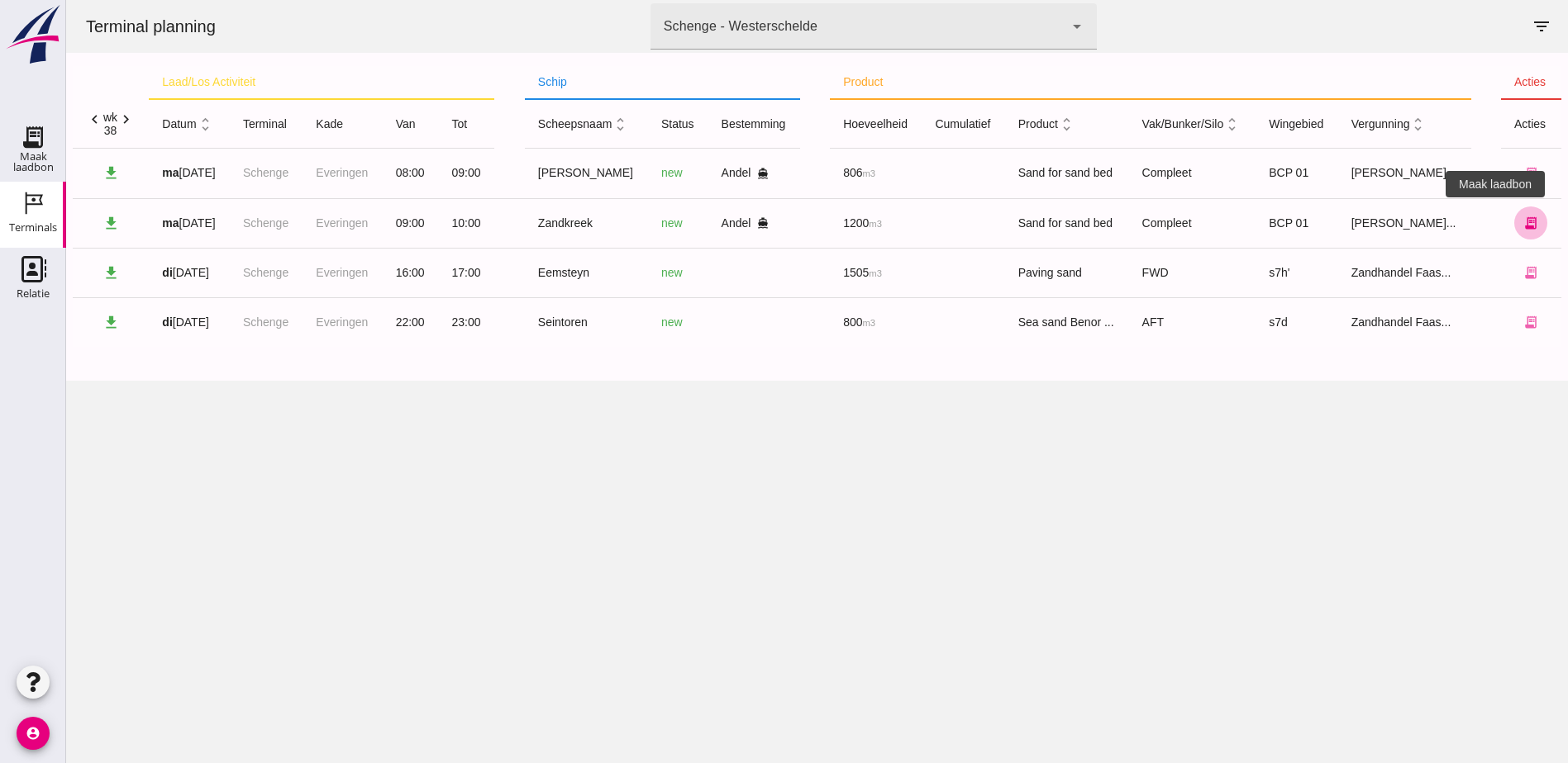
click at [1257, 220] on icon "receipt_long" at bounding box center [1530, 223] width 15 height 15
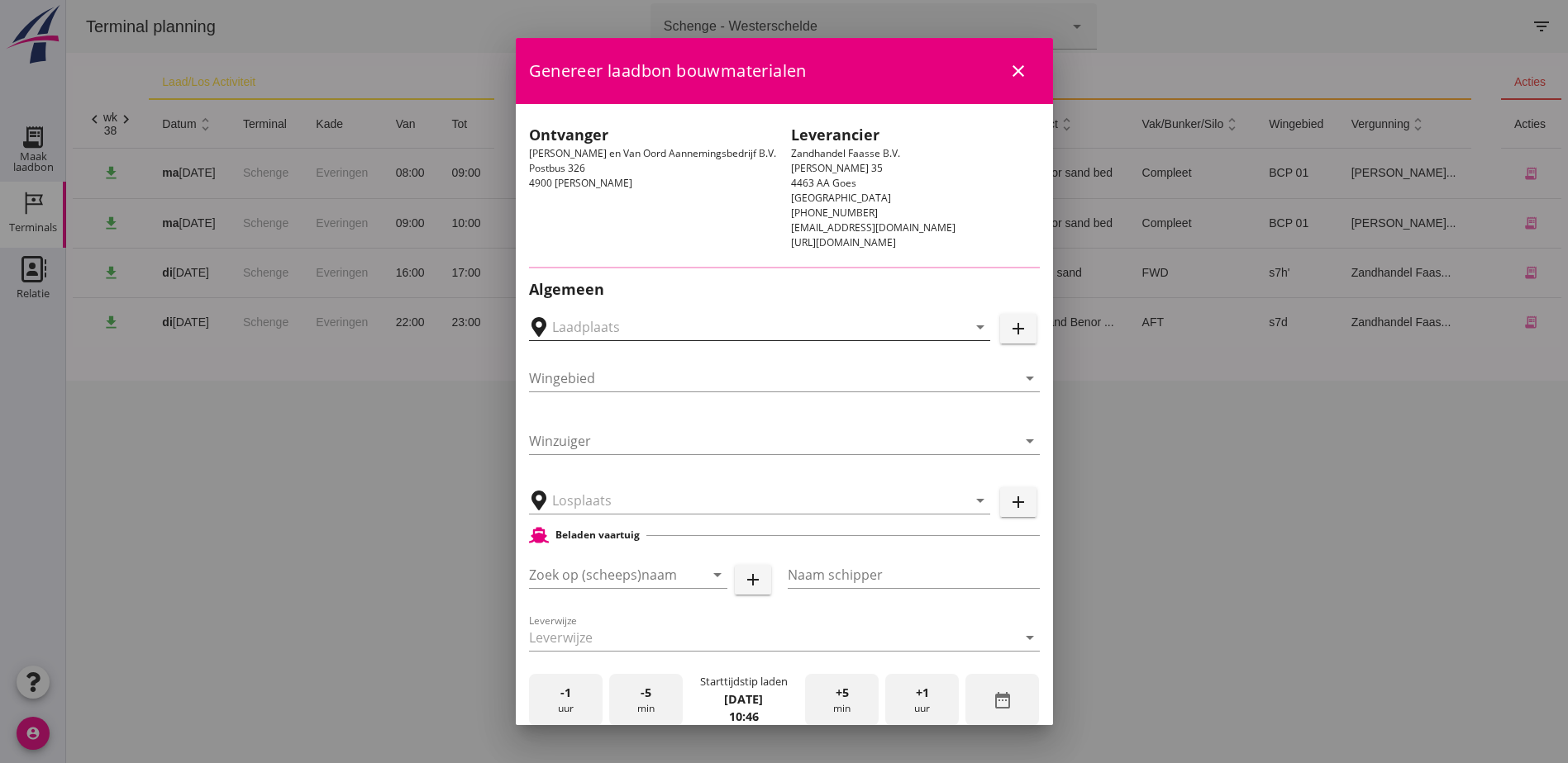
type input "MvO [PERSON_NAME], [PERSON_NAME]"
type input "Zandkreek"
type input "[PERSON_NAME]"
type input "1200"
type input "Zand voor zandbed (6120)"
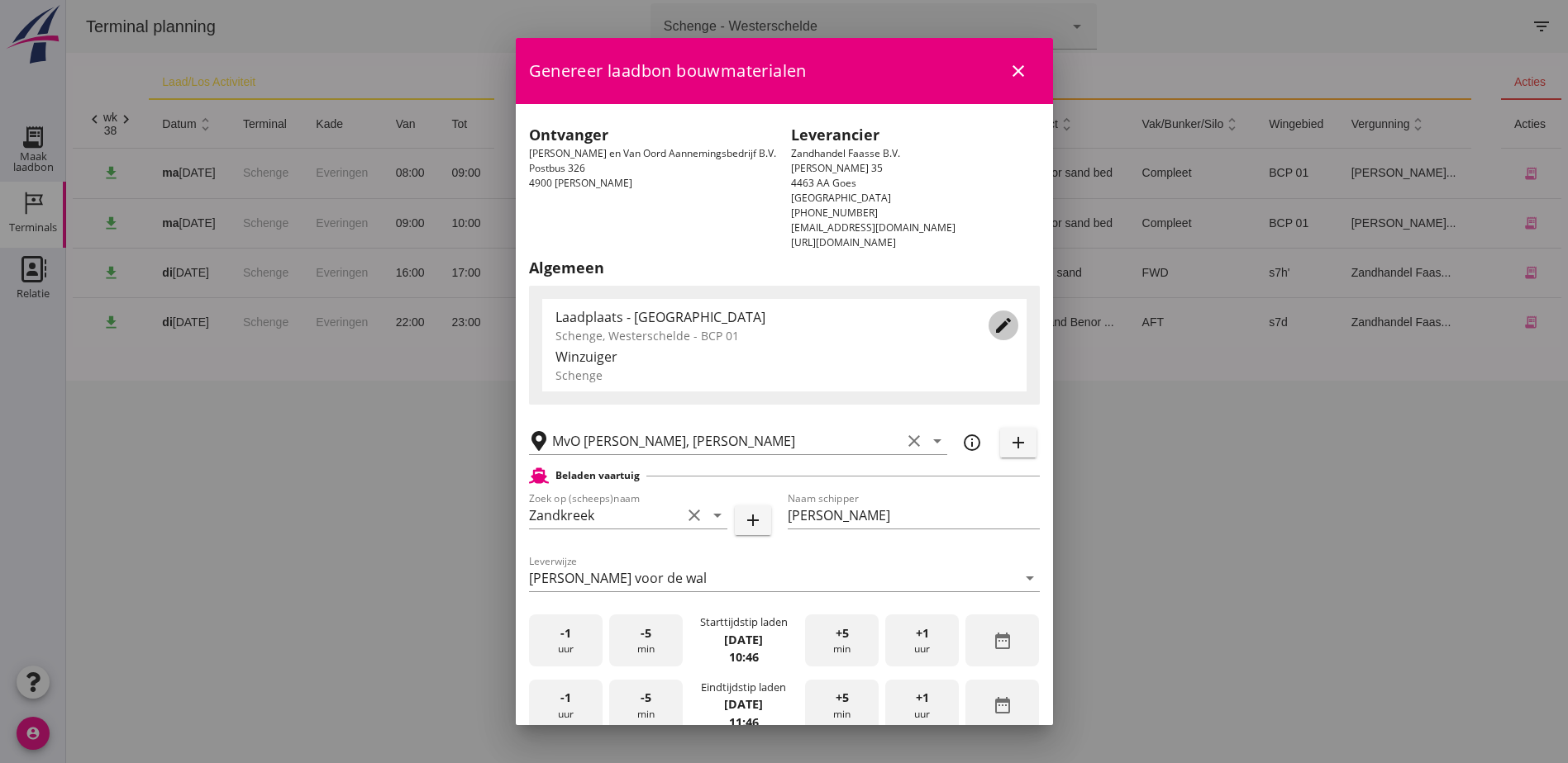
click at [993, 331] on icon "edit" at bounding box center [1003, 326] width 20 height 20
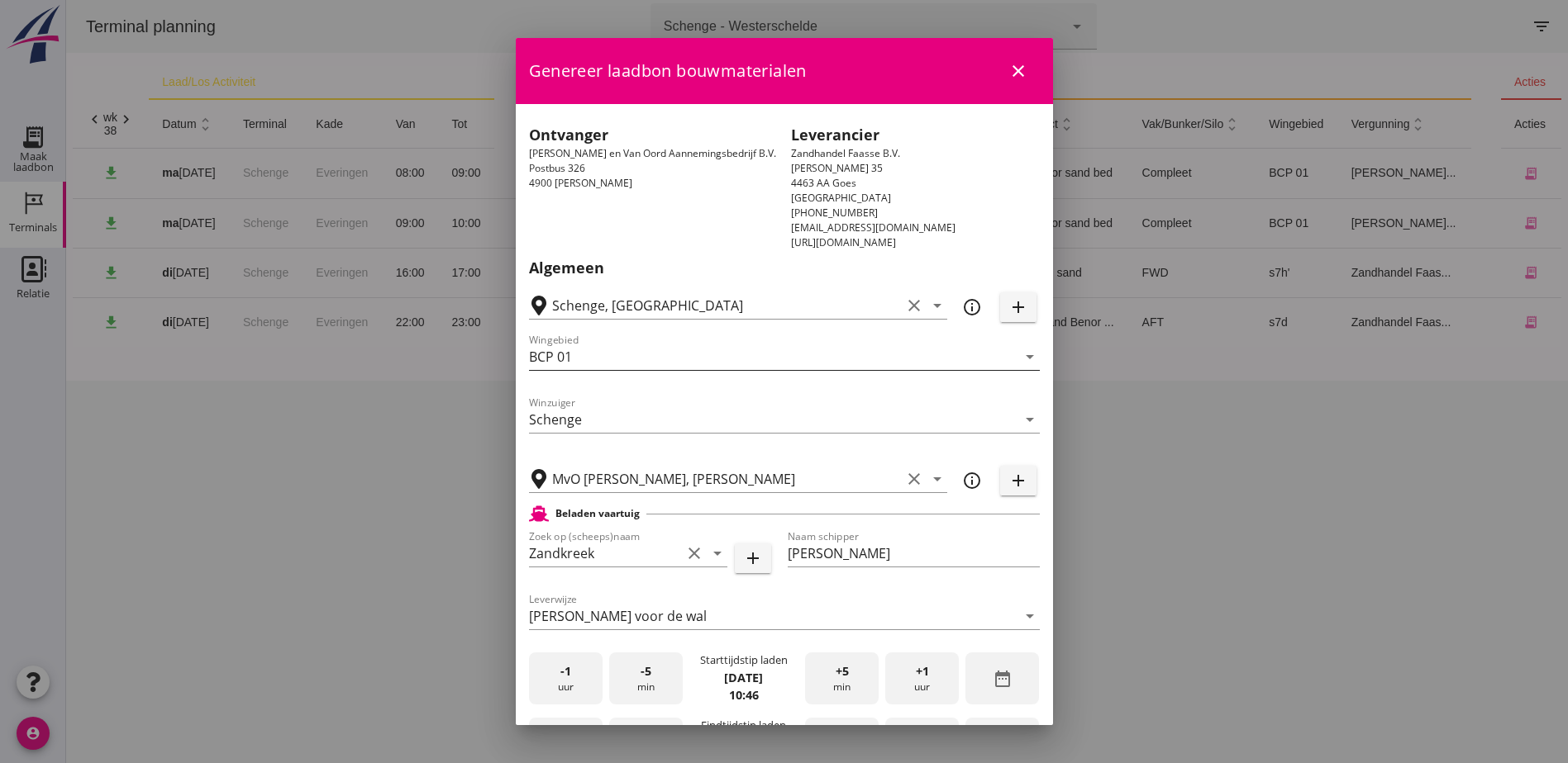
click at [618, 353] on input "BCP 01" at bounding box center [772, 357] width 488 height 27
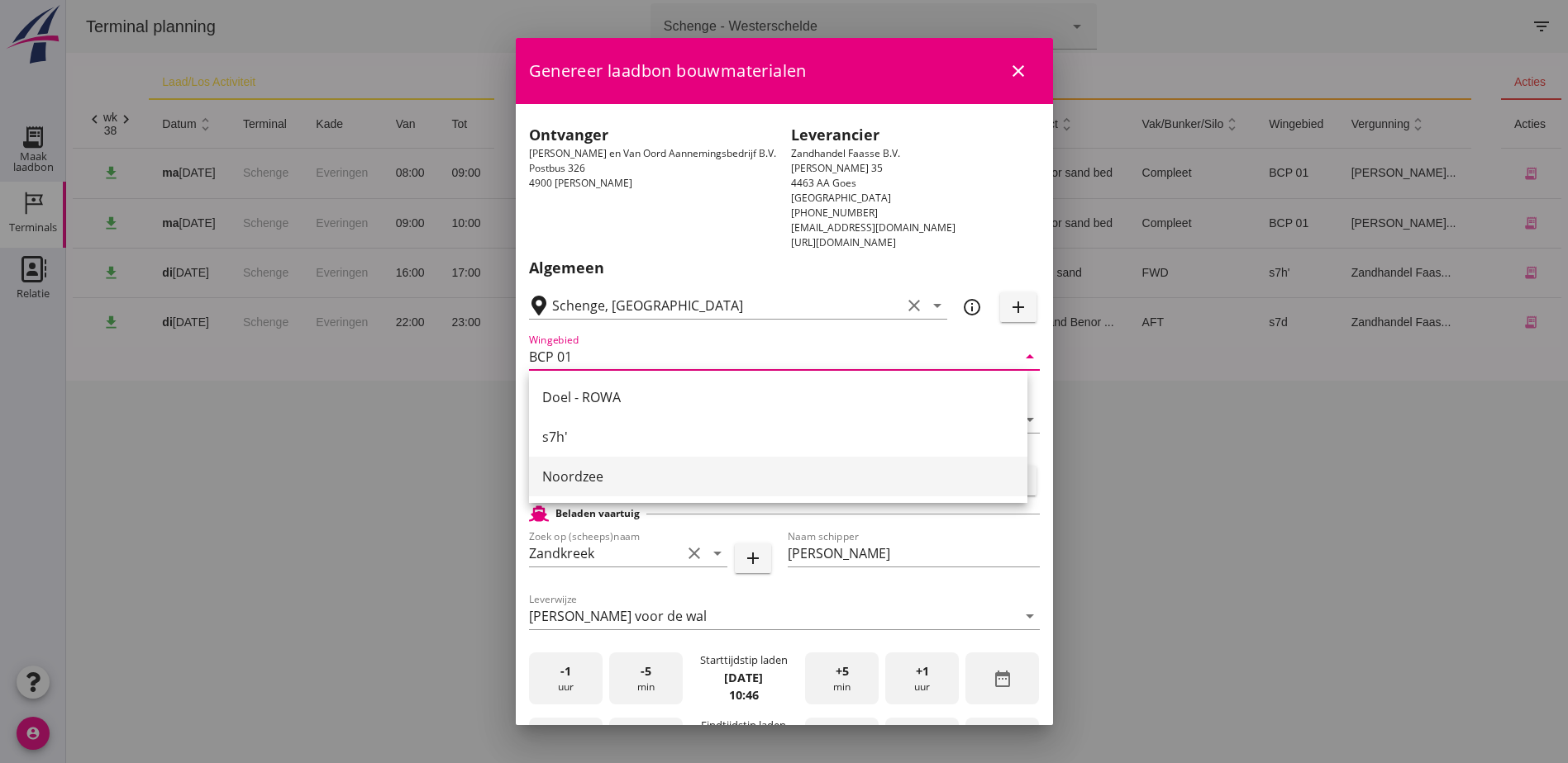
click at [596, 472] on div "Noordzee" at bounding box center [778, 477] width 472 height 20
type input "Noordzee"
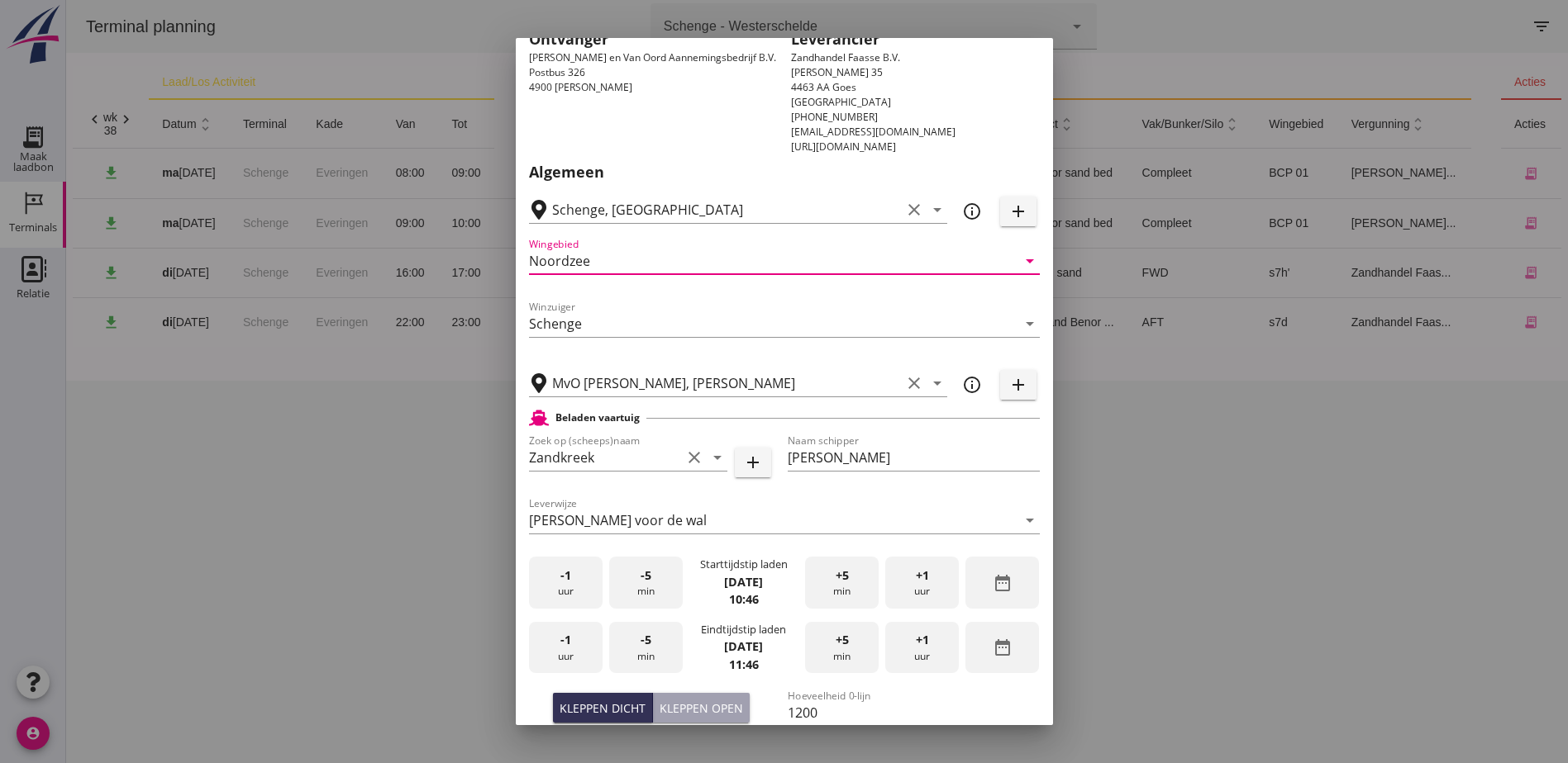
scroll to position [330, 0]
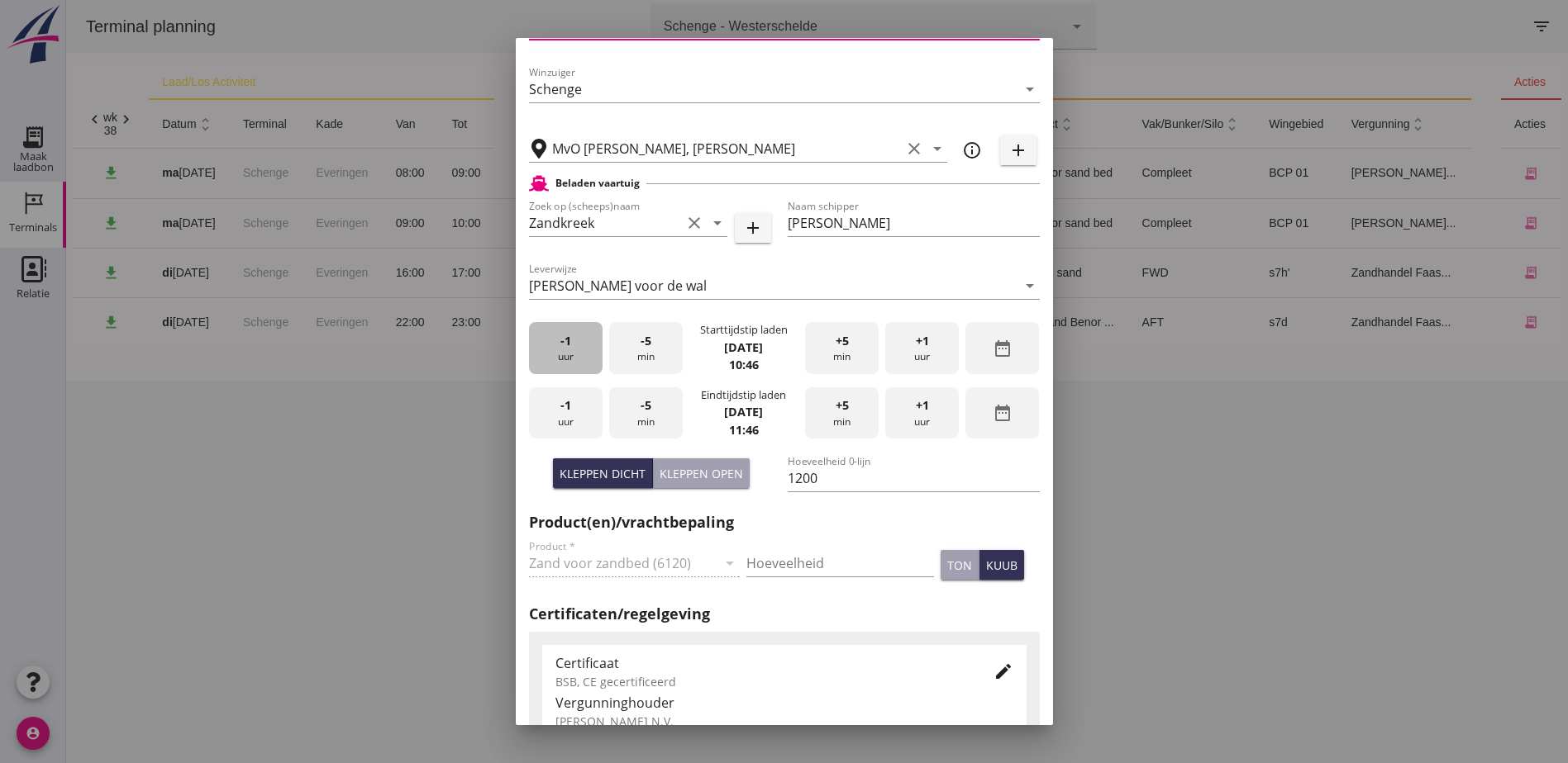
click at [567, 343] on span "-1" at bounding box center [566, 341] width 11 height 18
click at [629, 343] on div "-5 min" at bounding box center [646, 348] width 73 height 52
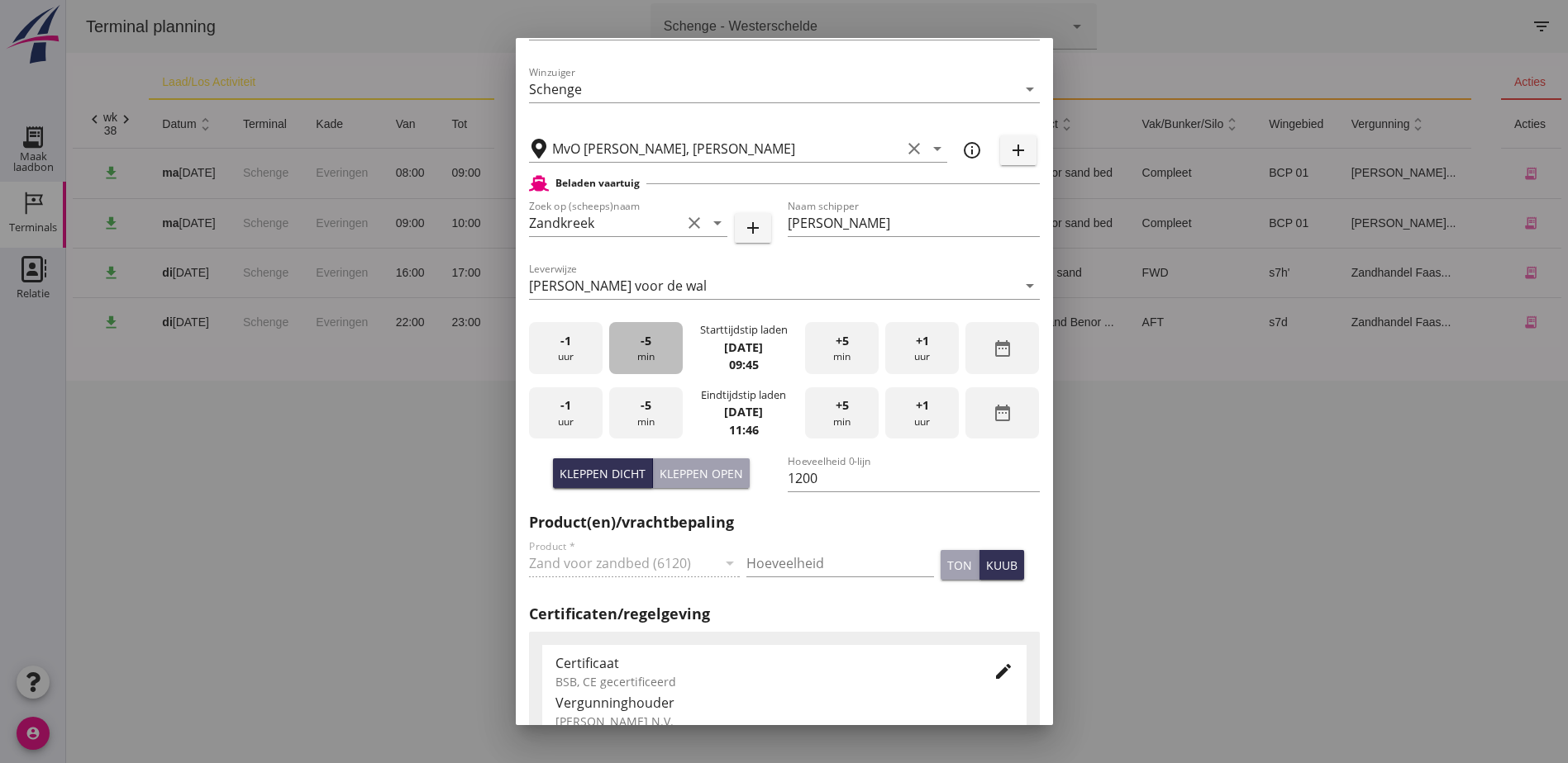
click at [629, 343] on div "-5 min" at bounding box center [646, 348] width 73 height 52
click at [851, 360] on div "+5 min" at bounding box center [842, 348] width 73 height 52
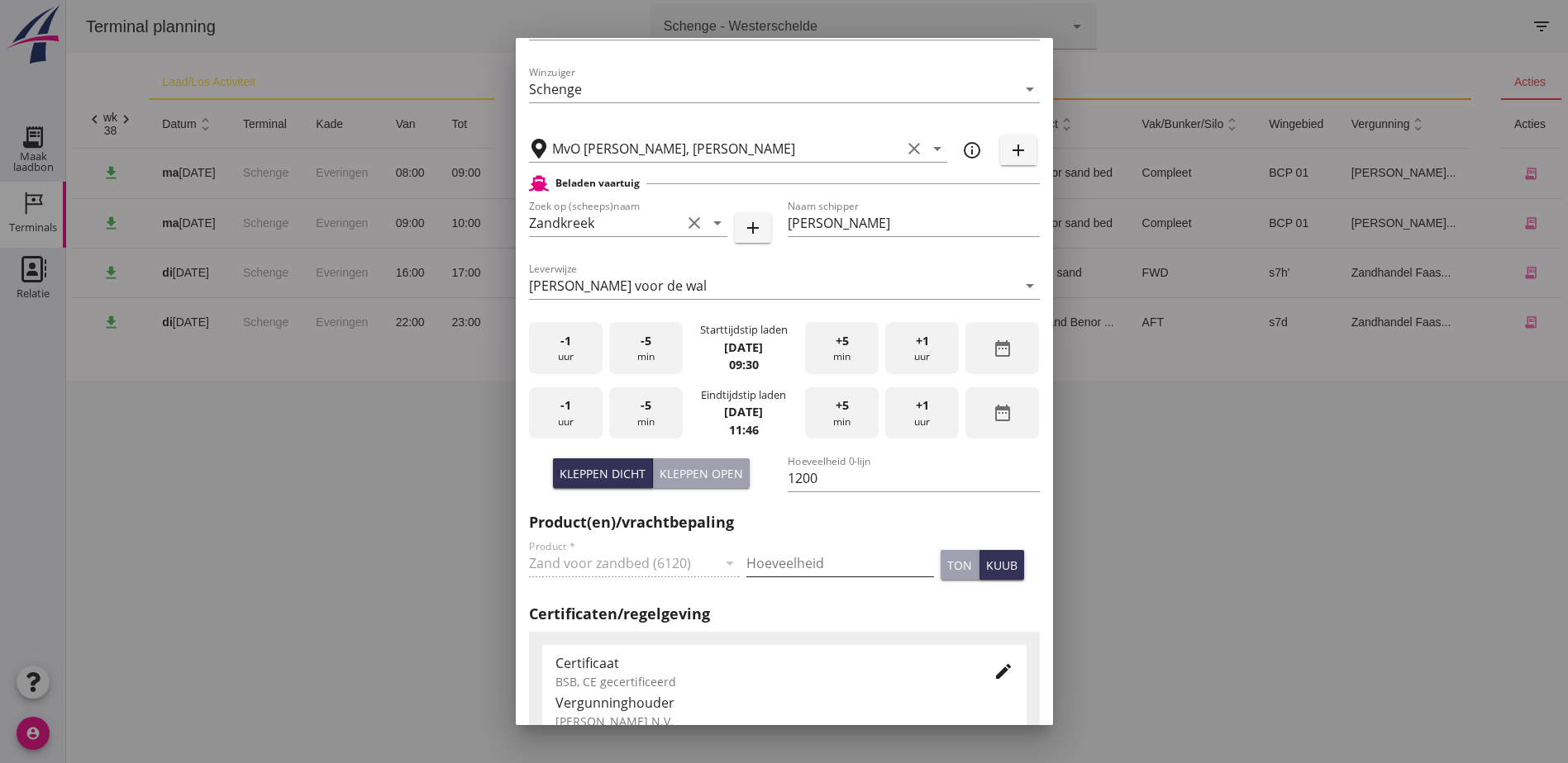
click at [772, 567] on input "Hoeveelheid" at bounding box center [840, 564] width 188 height 27
type input "1200"
click at [573, 414] on div "-1 uur" at bounding box center [566, 413] width 73 height 52
click at [661, 416] on div "-5 min" at bounding box center [646, 413] width 73 height 52
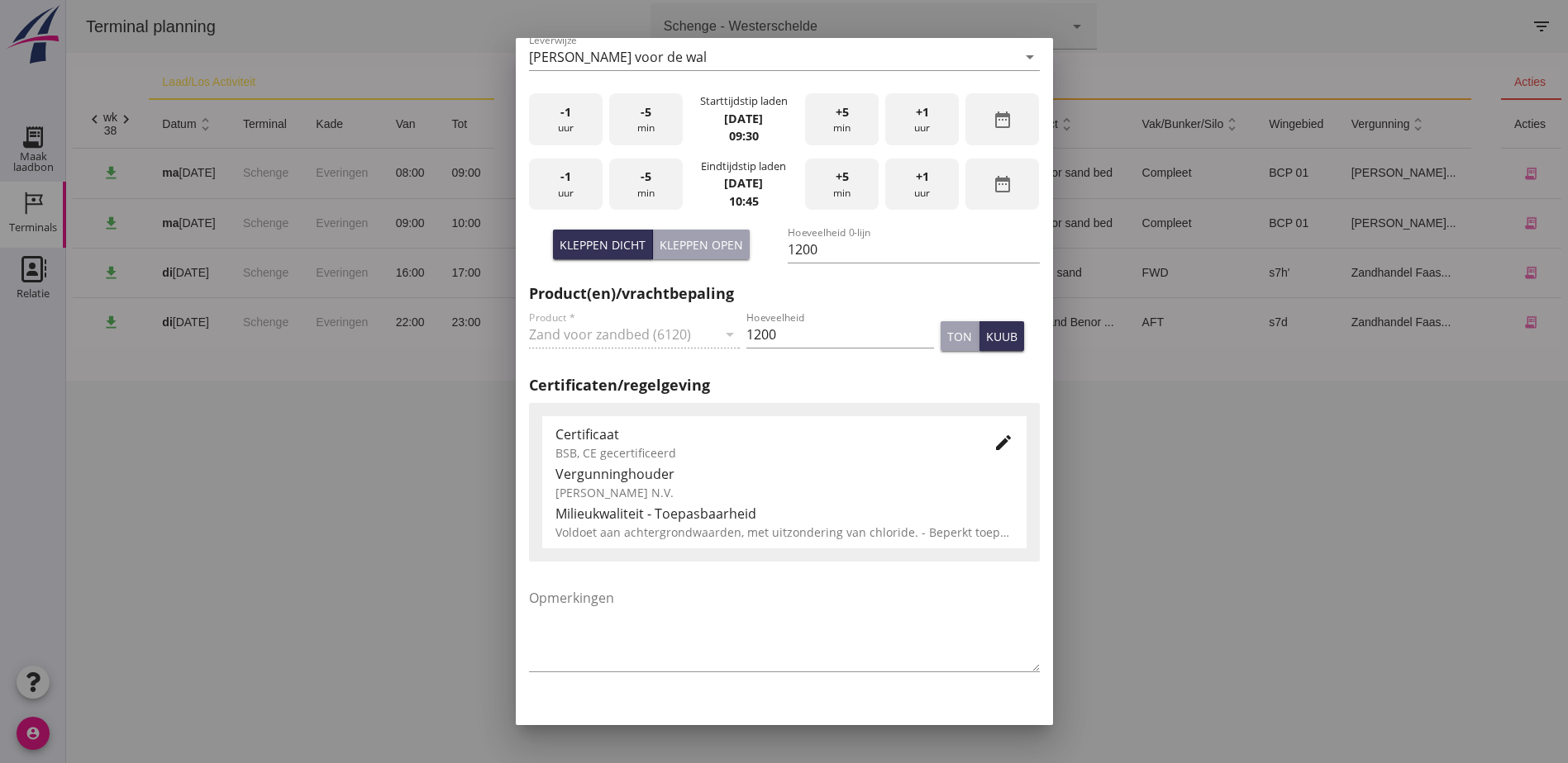
scroll to position [595, 0]
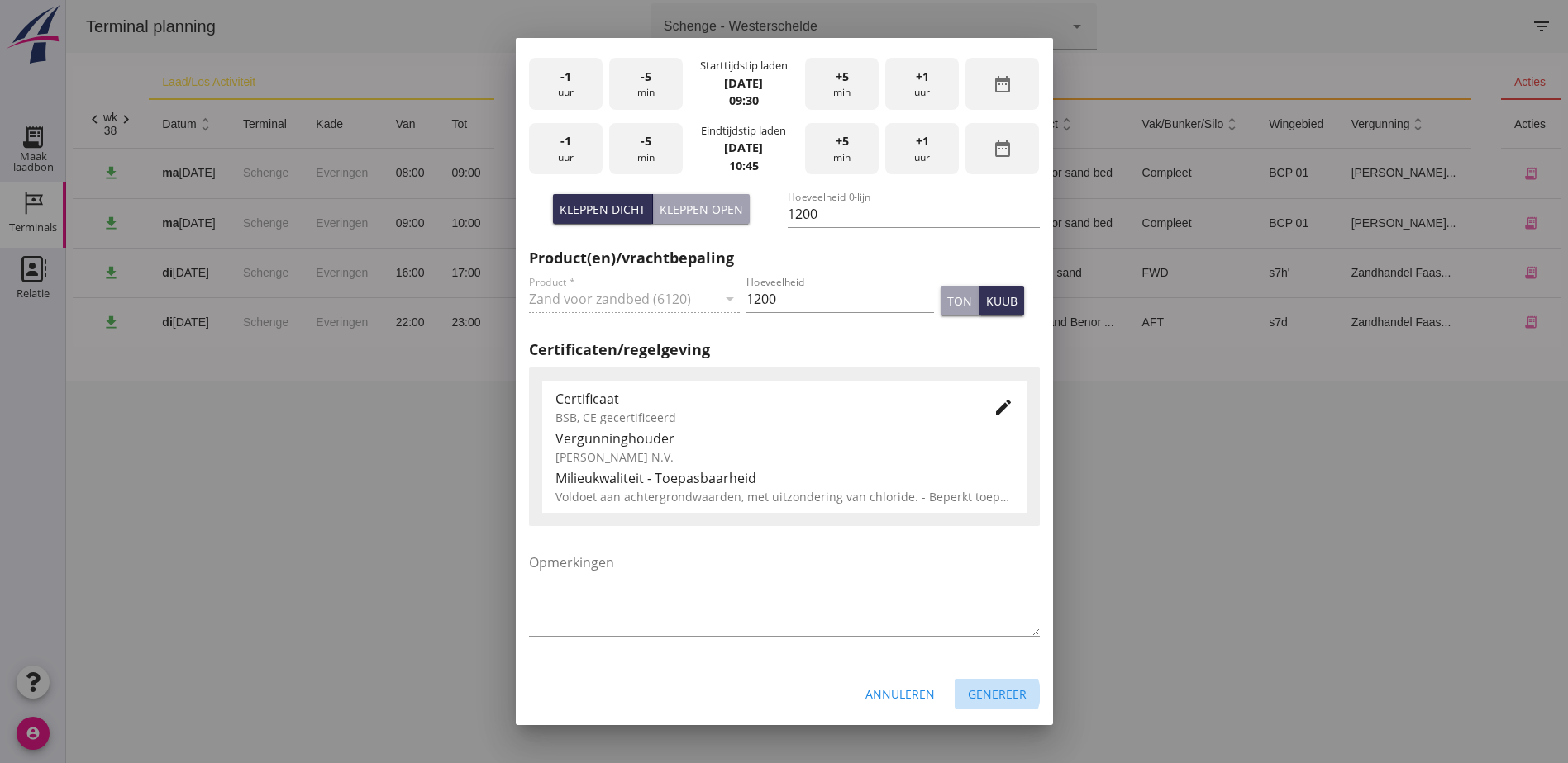
click at [999, 697] on div "Genereer" at bounding box center [997, 694] width 59 height 17
